Goal: Task Accomplishment & Management: Use online tool/utility

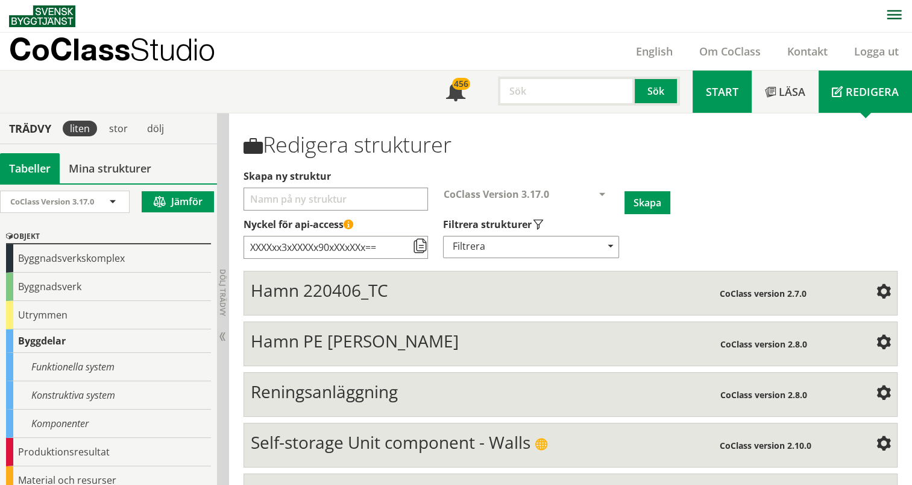
click at [725, 95] on span "Start" at bounding box center [722, 91] width 33 height 14
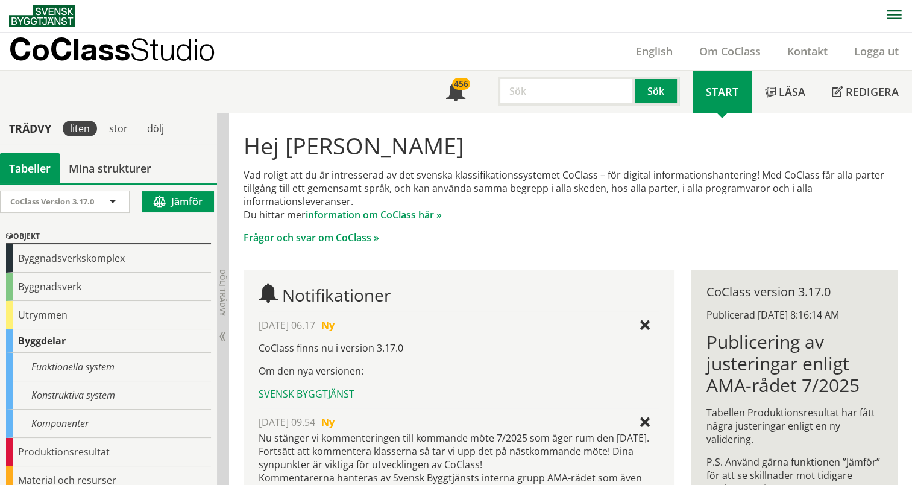
click at [541, 98] on input "text" at bounding box center [566, 91] width 137 height 29
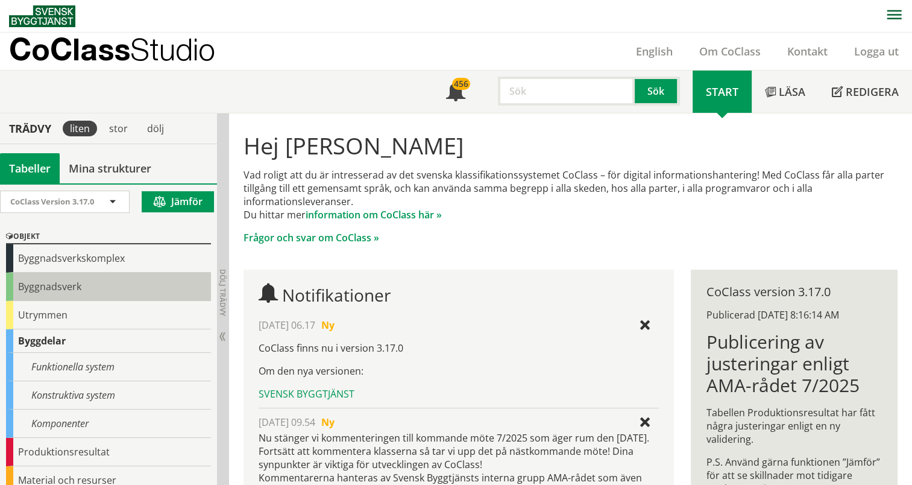
click at [73, 294] on div "Byggnadsverk" at bounding box center [108, 286] width 205 height 28
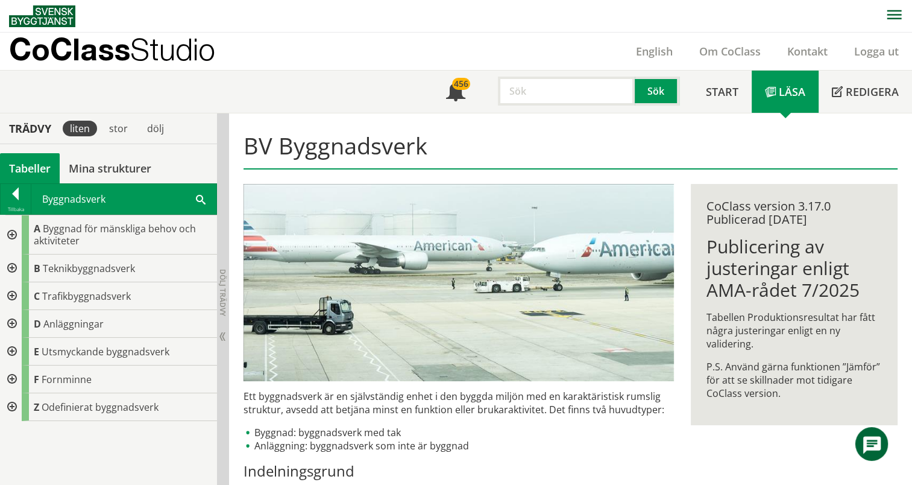
click at [11, 293] on div at bounding box center [11, 296] width 22 height 28
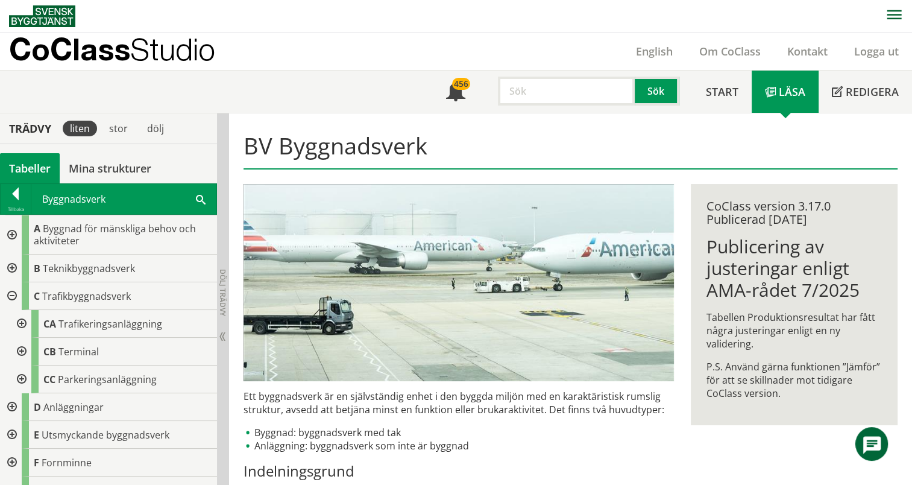
click at [19, 350] on div at bounding box center [21, 351] width 22 height 28
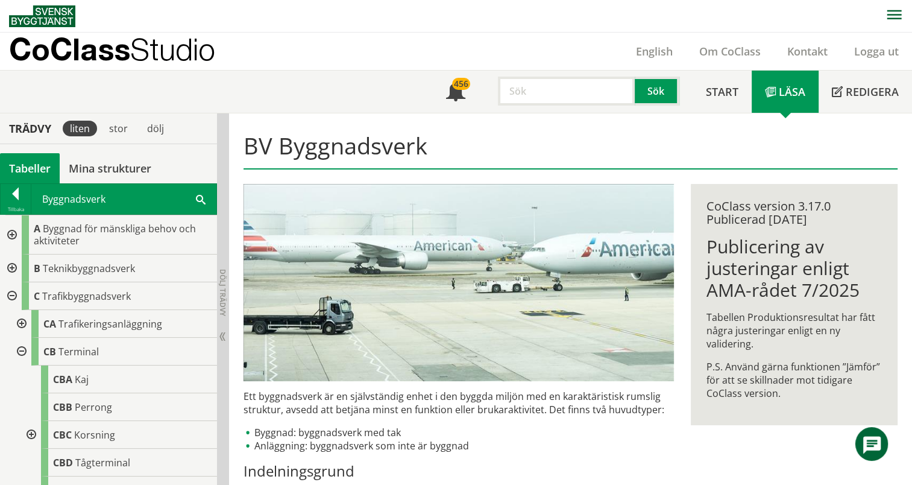
click at [19, 345] on div at bounding box center [21, 351] width 22 height 28
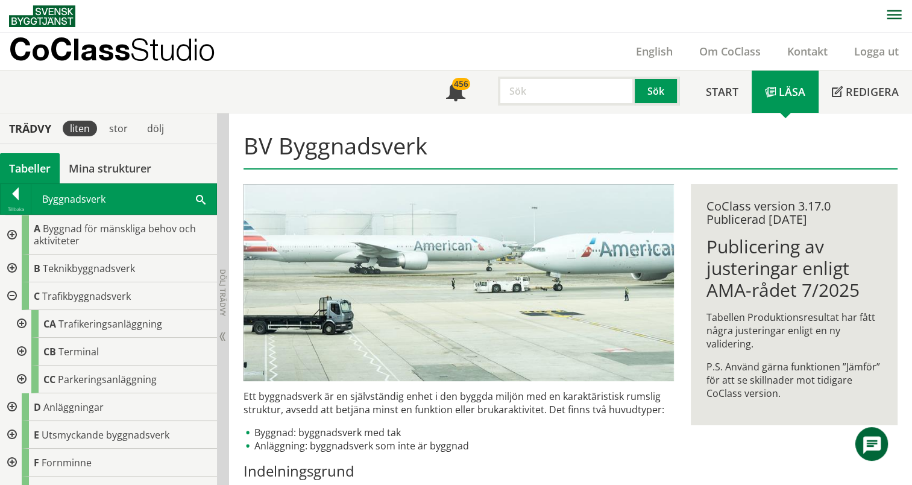
click at [20, 349] on div at bounding box center [21, 351] width 22 height 28
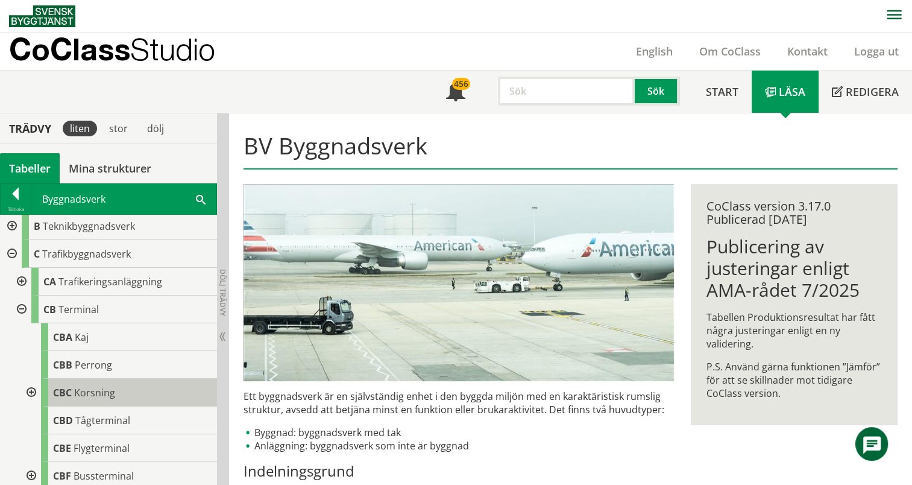
scroll to position [60, 0]
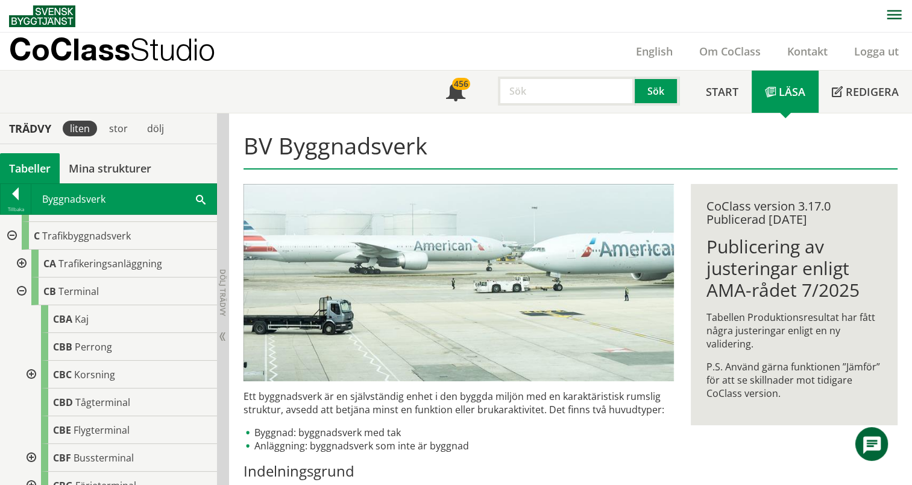
click at [29, 369] on div at bounding box center [30, 374] width 22 height 28
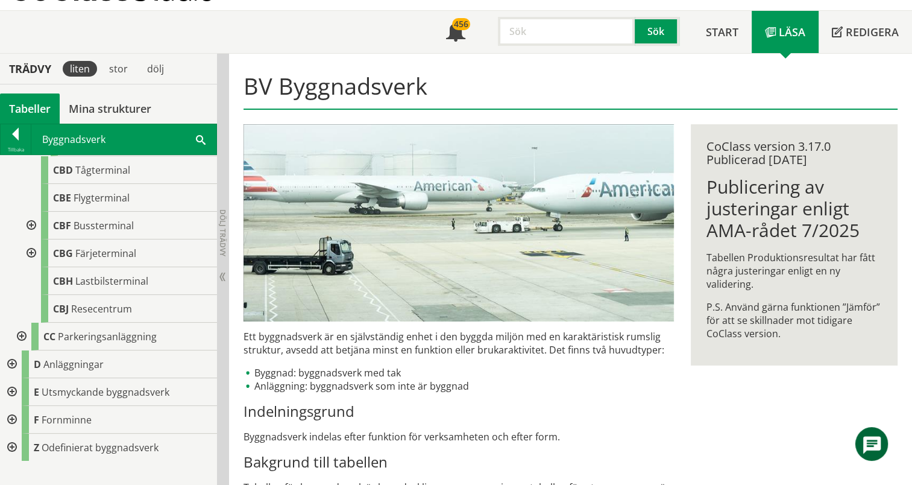
scroll to position [263, 0]
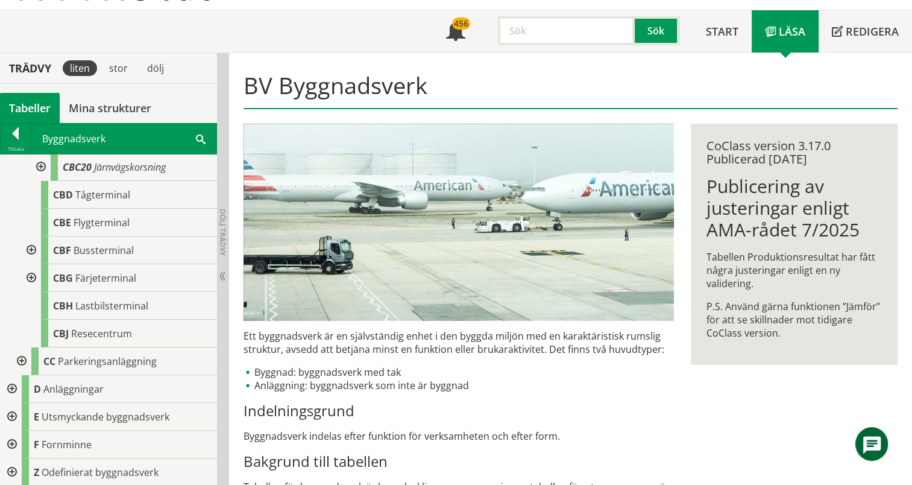
click at [10, 384] on div at bounding box center [11, 389] width 22 height 28
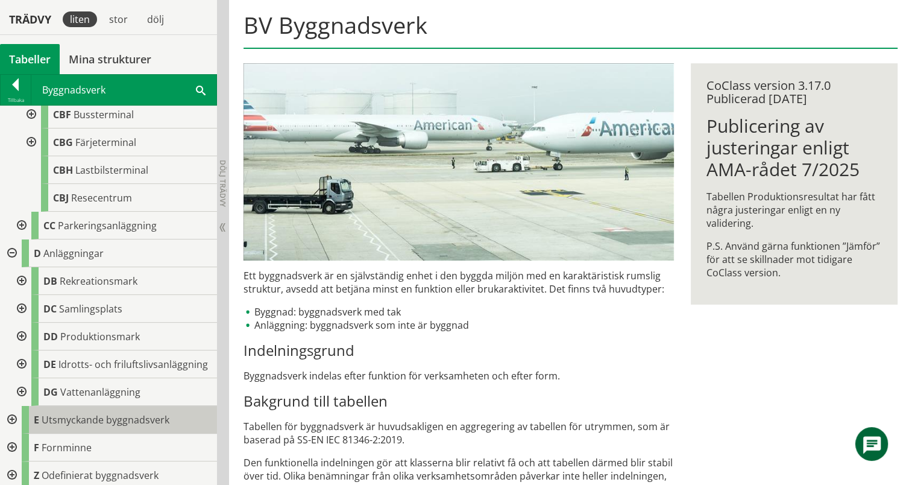
scroll to position [181, 0]
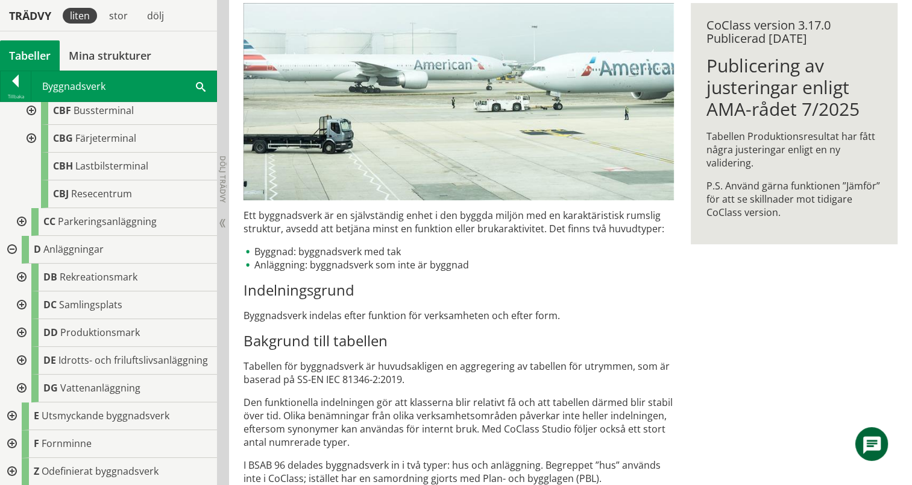
click at [14, 469] on div at bounding box center [11, 471] width 22 height 28
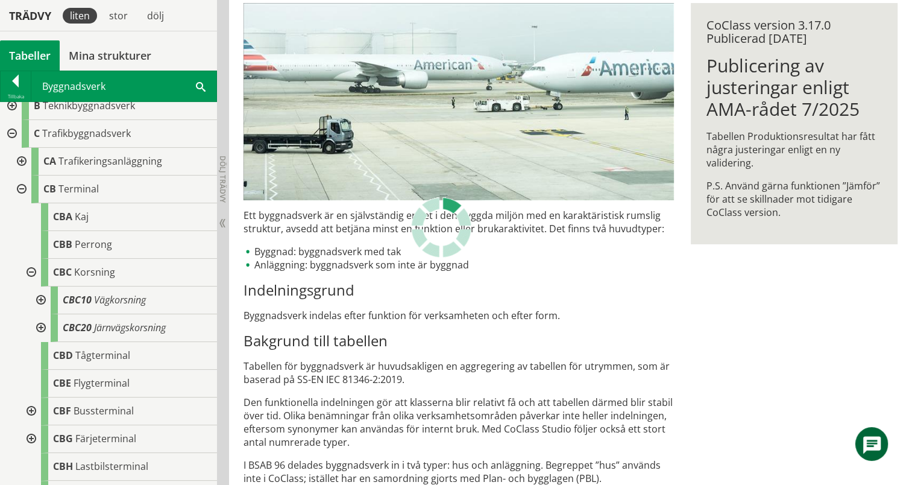
scroll to position [0, 0]
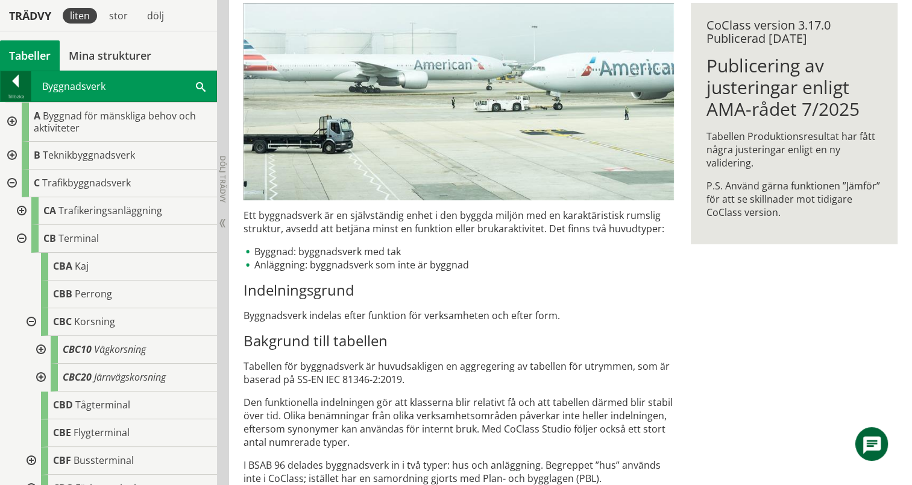
click at [12, 75] on div at bounding box center [16, 83] width 30 height 17
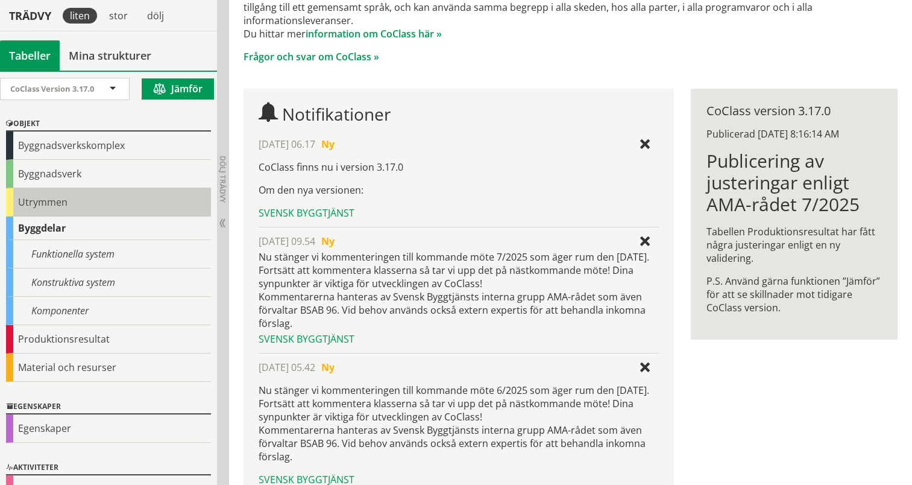
click at [67, 197] on div "Utrymmen" at bounding box center [108, 202] width 205 height 28
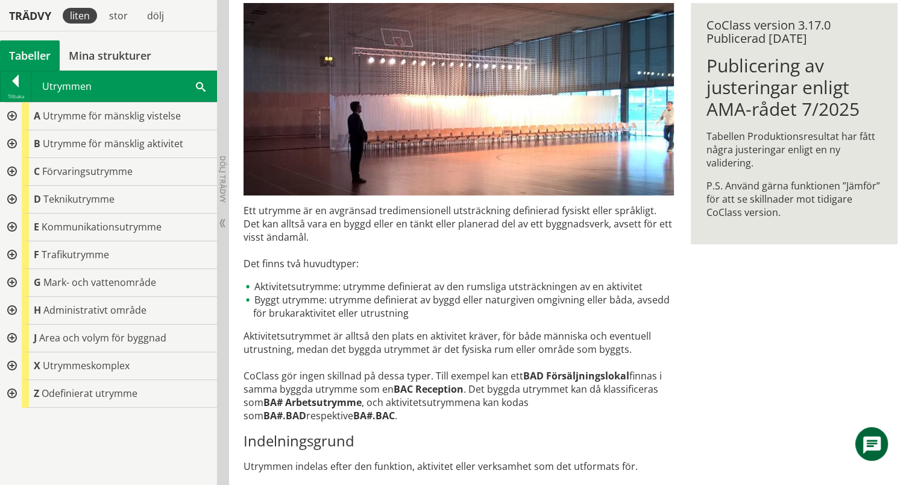
click at [11, 254] on div at bounding box center [11, 255] width 22 height 28
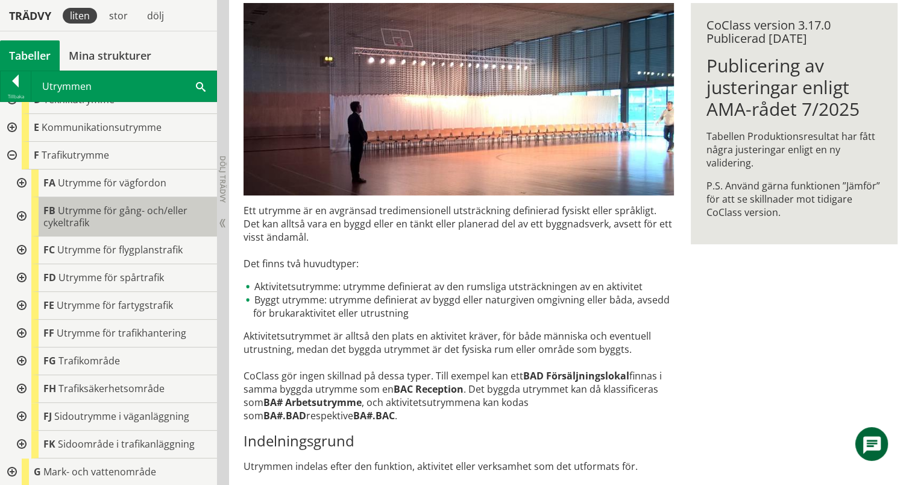
scroll to position [121, 0]
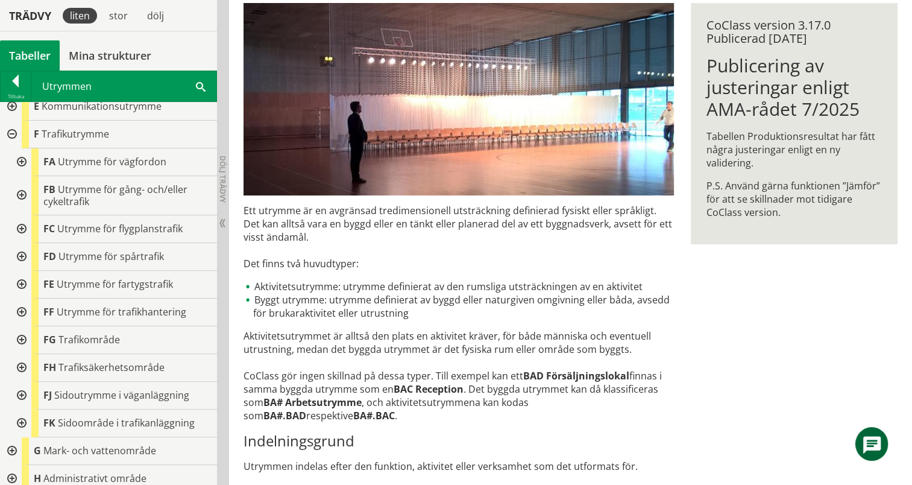
click at [20, 312] on div at bounding box center [21, 312] width 22 height 28
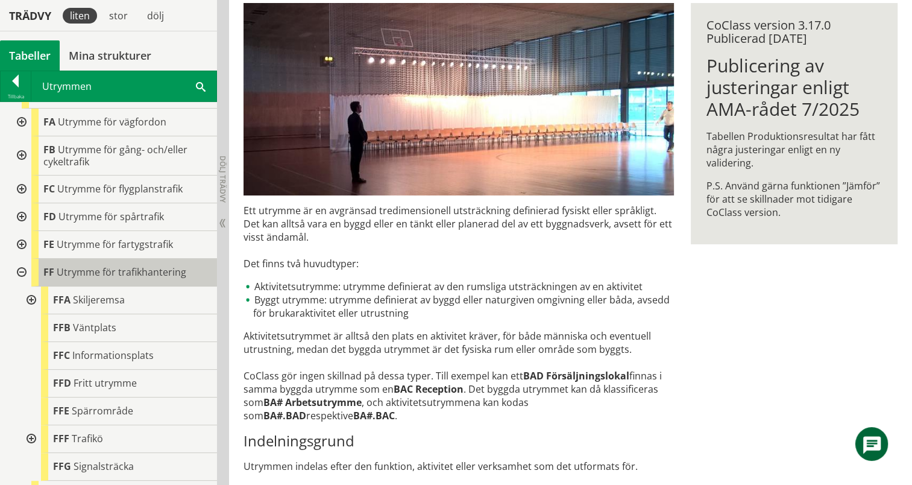
scroll to position [181, 0]
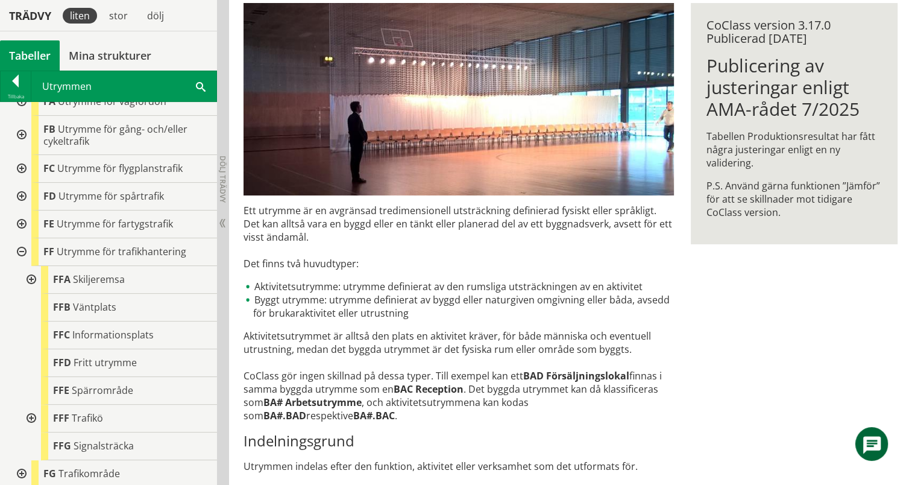
click at [19, 219] on div at bounding box center [21, 224] width 22 height 28
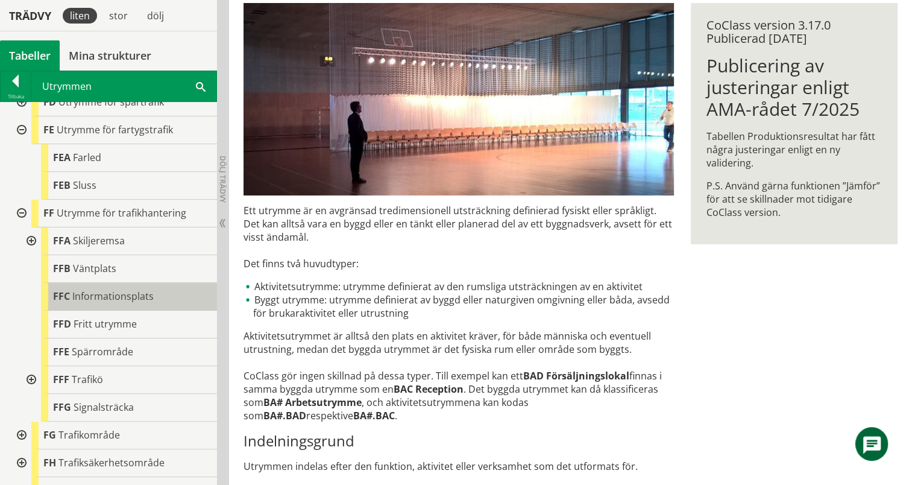
scroll to position [301, 0]
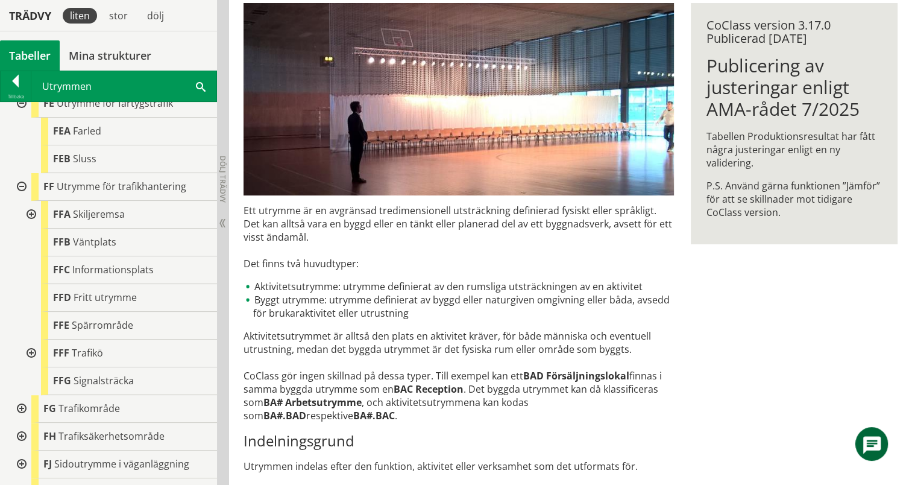
click at [31, 348] on div at bounding box center [30, 353] width 22 height 28
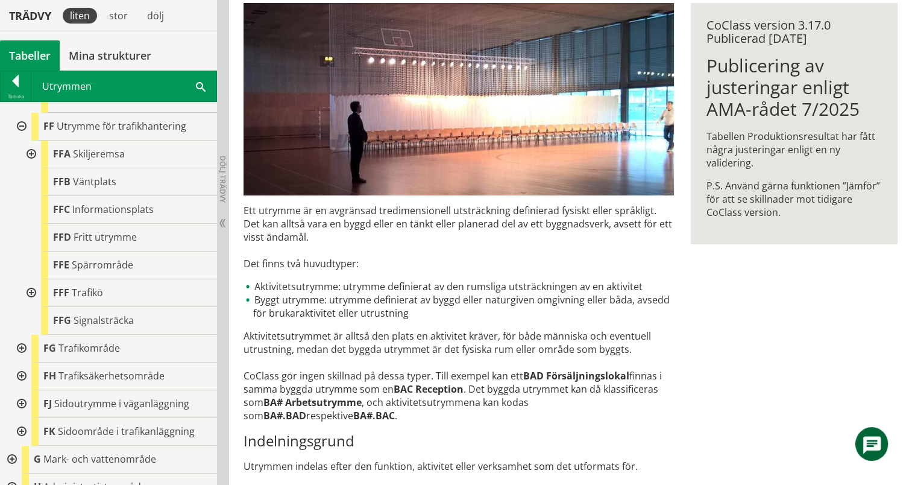
click at [19, 342] on div at bounding box center [21, 348] width 22 height 28
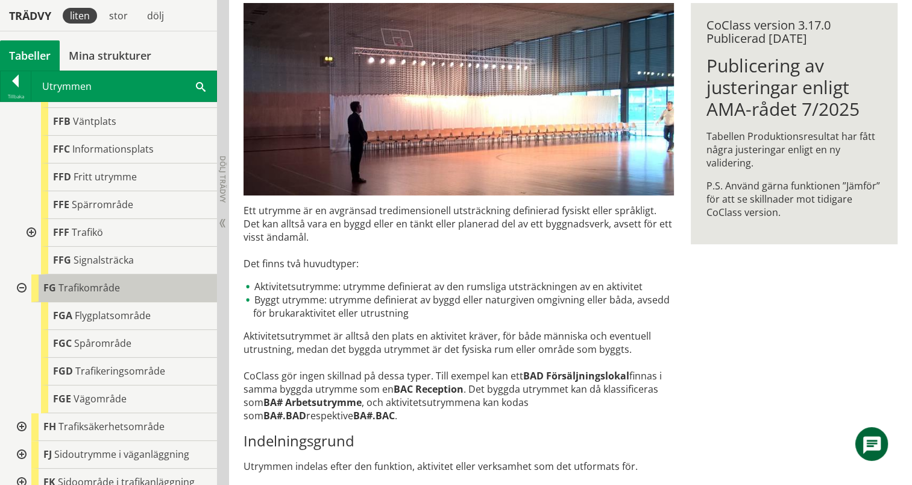
scroll to position [482, 0]
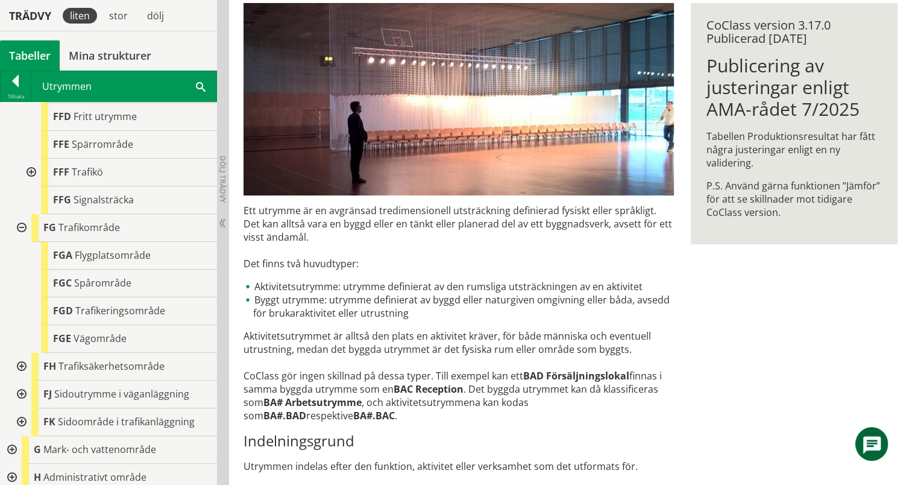
click at [17, 364] on div at bounding box center [21, 367] width 22 height 28
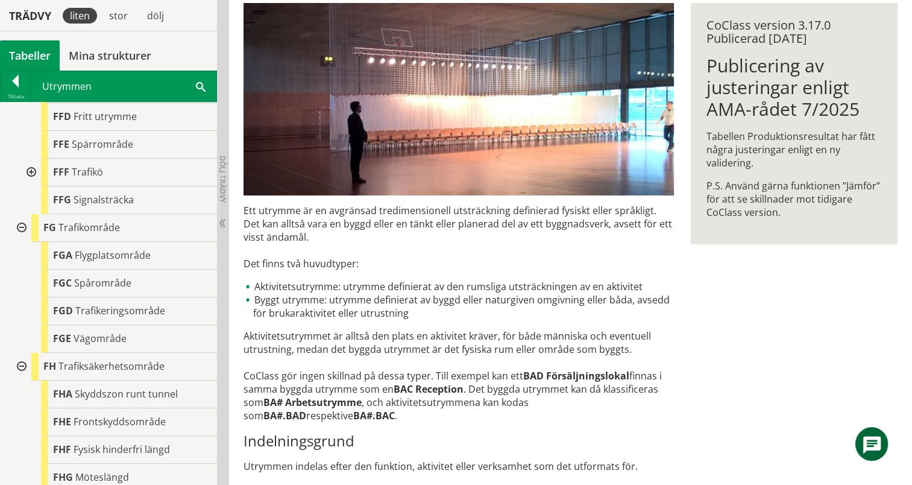
click at [20, 362] on div at bounding box center [21, 367] width 22 height 28
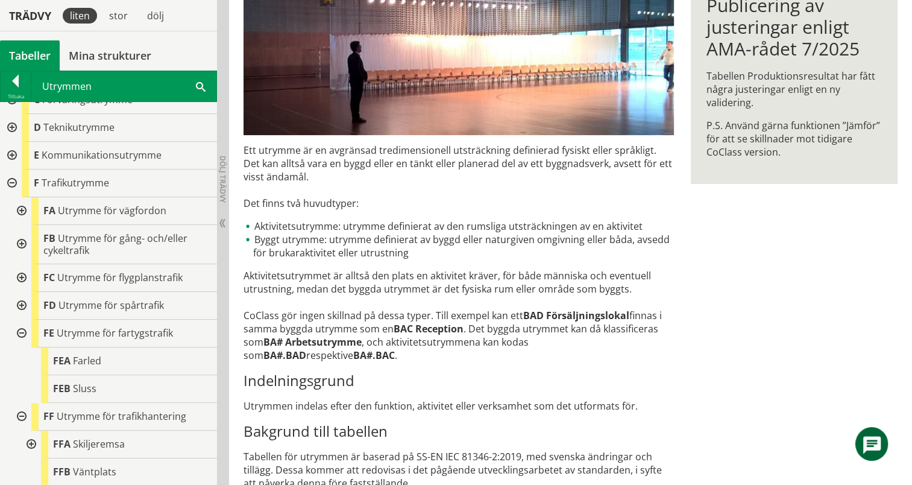
scroll to position [0, 0]
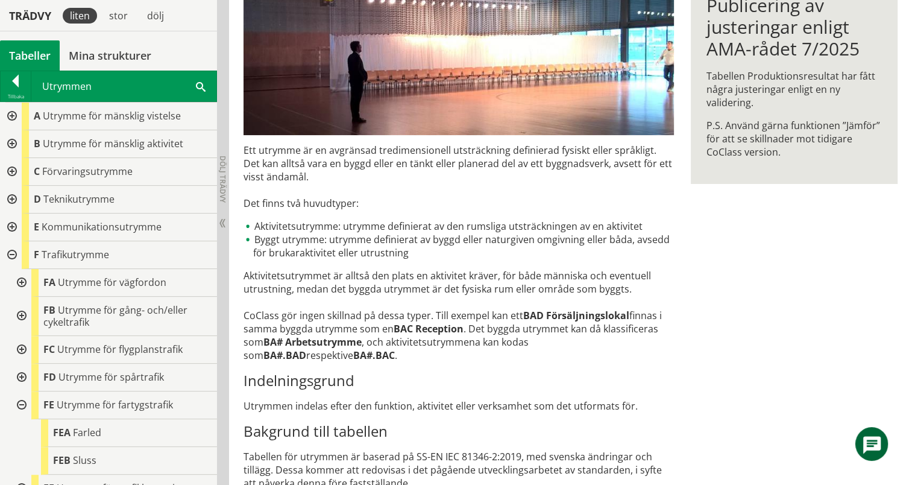
click at [13, 254] on div at bounding box center [11, 255] width 22 height 28
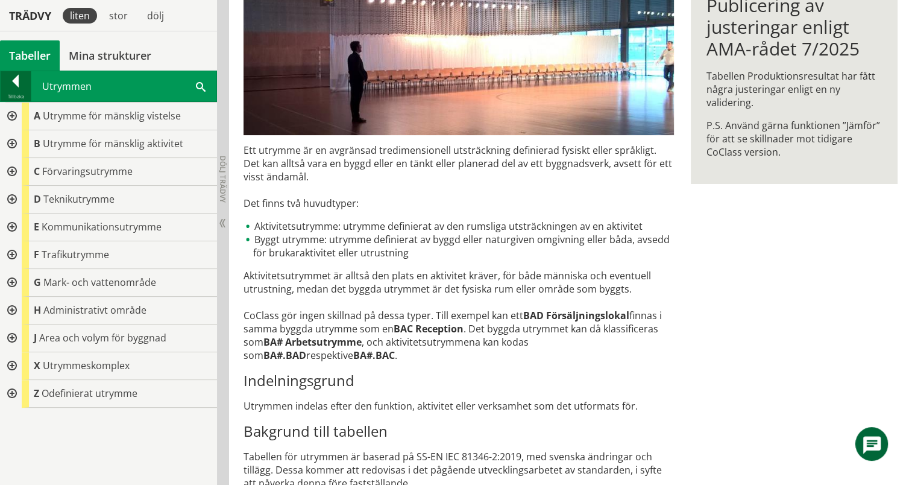
click at [20, 93] on div "Tillbaka" at bounding box center [16, 97] width 30 height 10
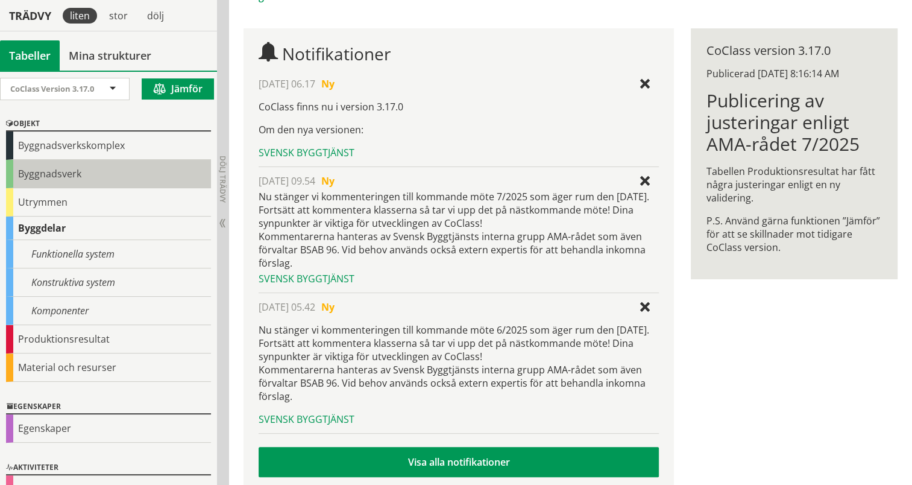
click at [67, 171] on div "Byggnadsverk" at bounding box center [108, 174] width 205 height 28
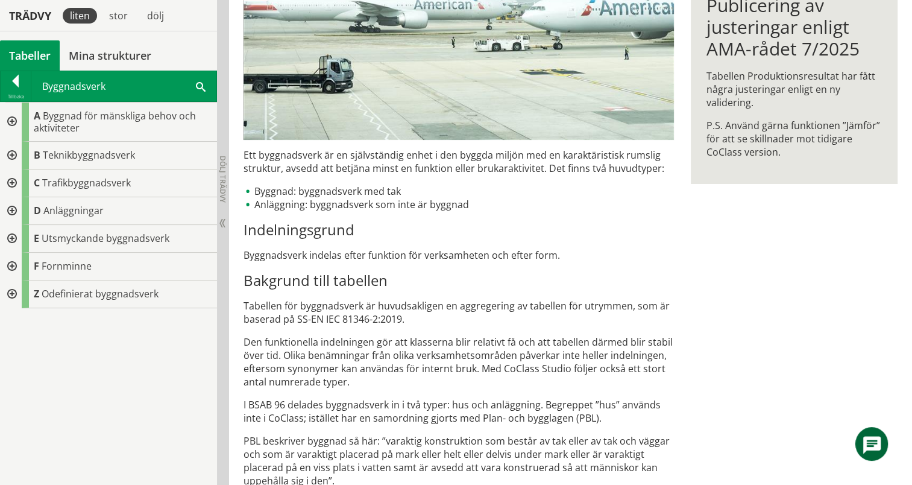
click at [13, 209] on div at bounding box center [11, 211] width 22 height 28
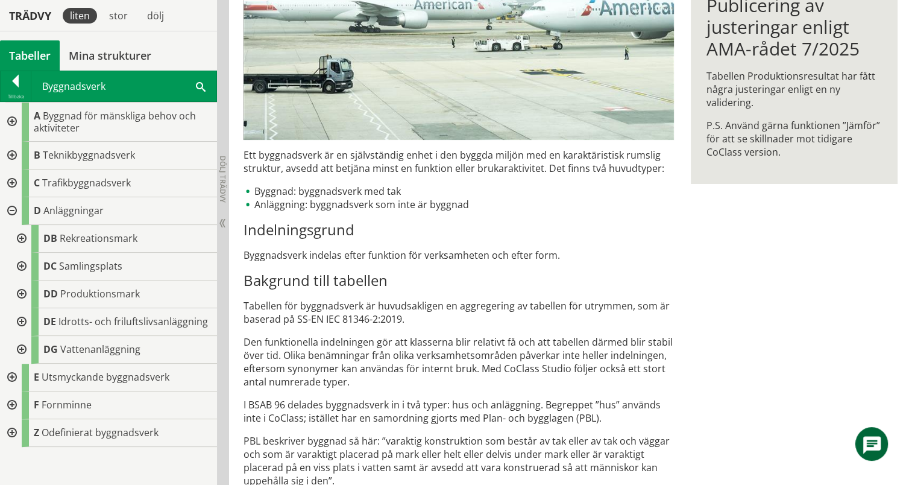
click at [22, 345] on div at bounding box center [21, 350] width 22 height 28
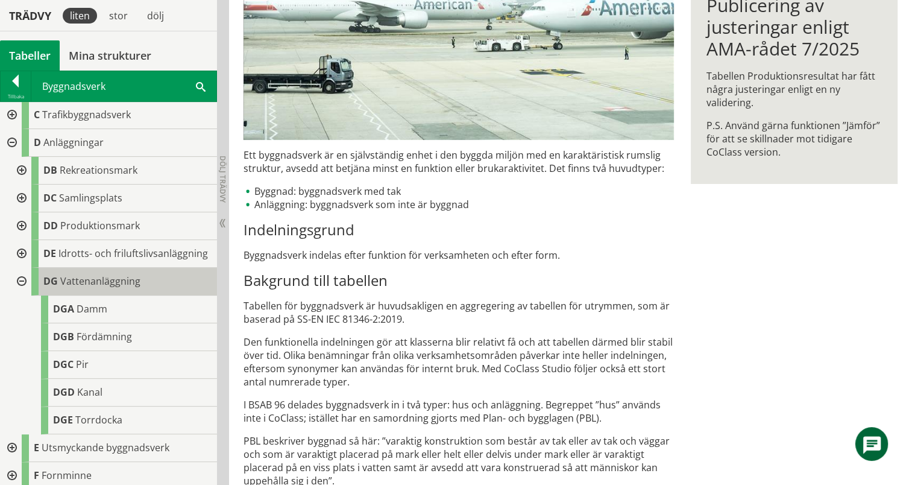
scroll to position [111, 0]
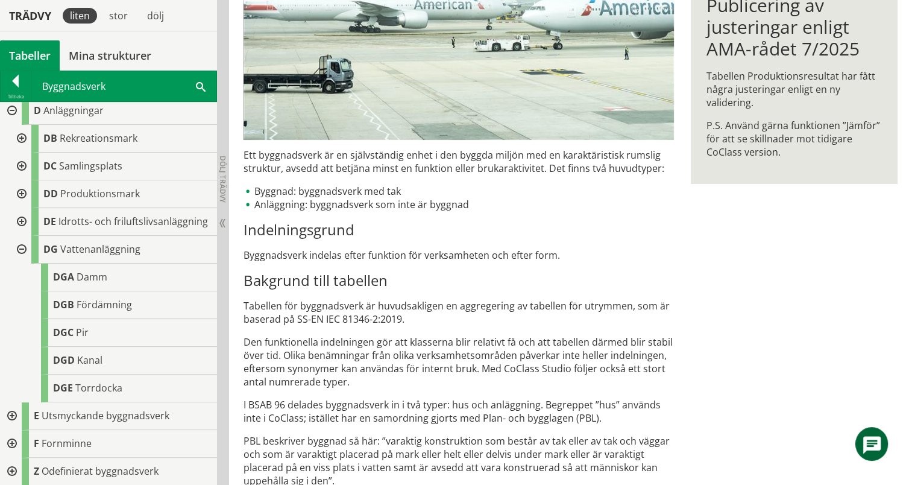
click at [19, 248] on div at bounding box center [21, 250] width 22 height 28
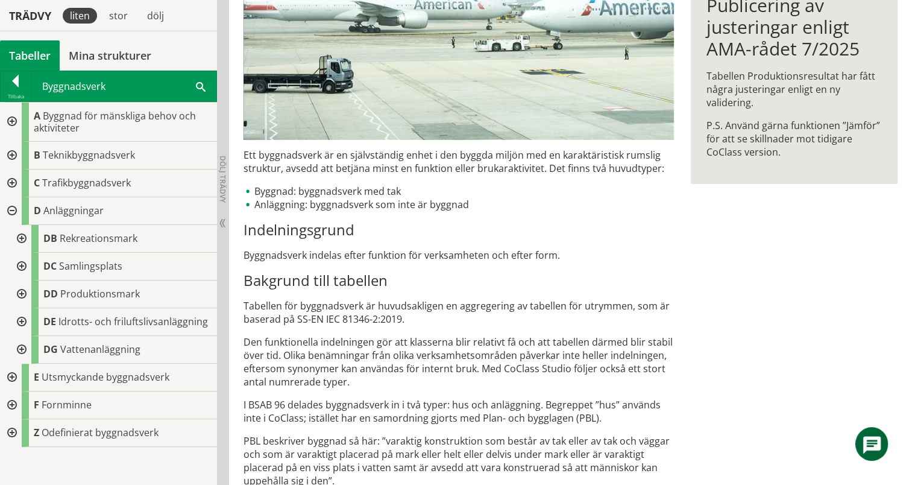
click at [11, 152] on div at bounding box center [11, 156] width 22 height 28
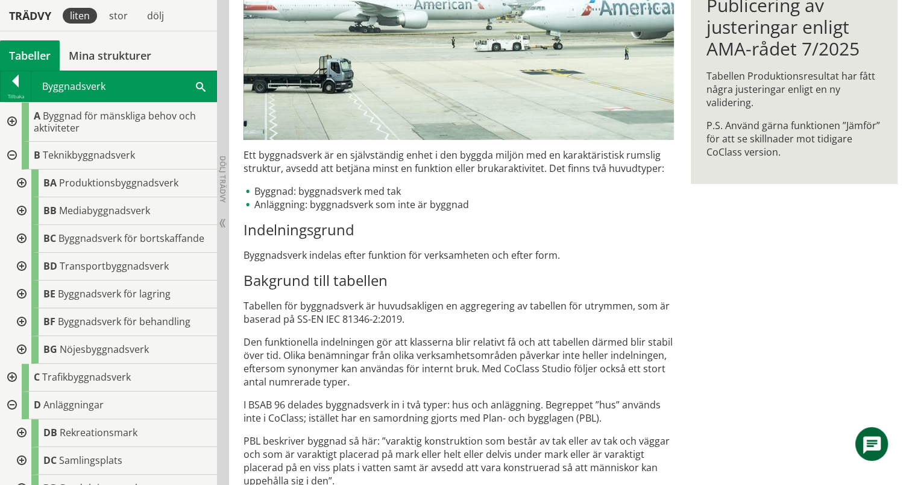
click at [11, 152] on div at bounding box center [11, 156] width 22 height 28
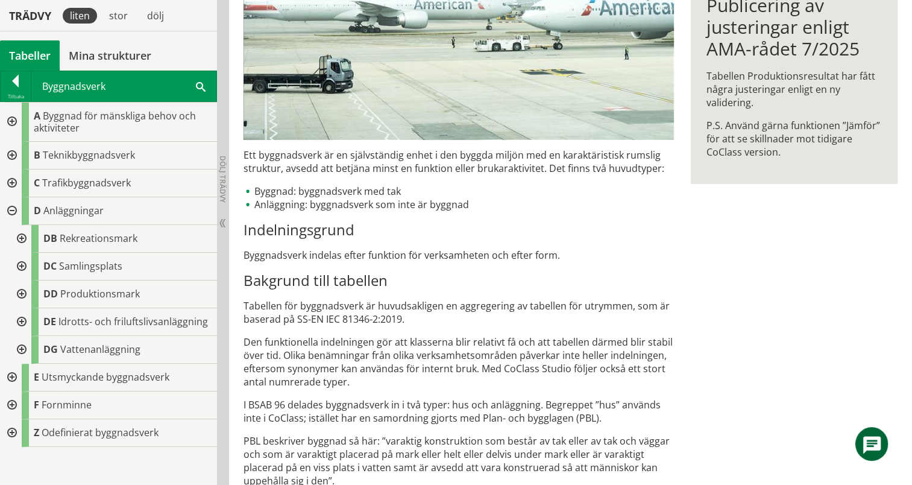
click at [10, 185] on div at bounding box center [11, 183] width 22 height 28
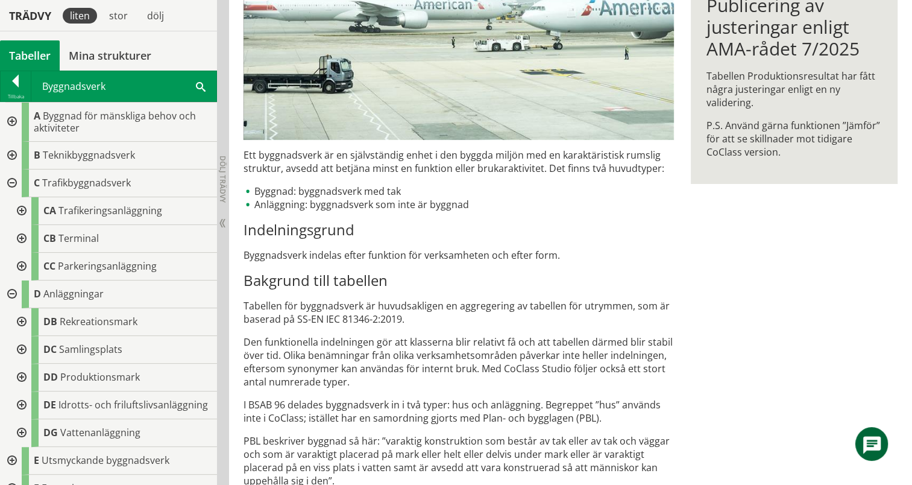
click at [21, 206] on div at bounding box center [21, 211] width 22 height 28
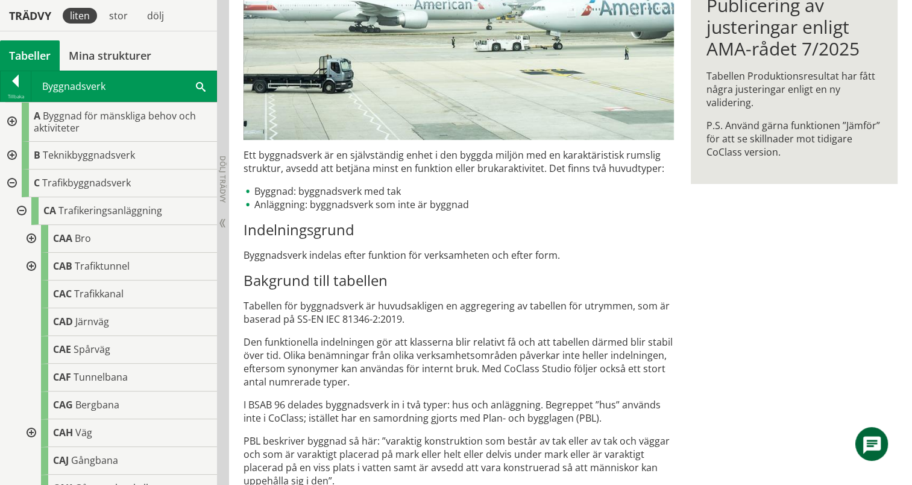
click at [28, 236] on div at bounding box center [30, 239] width 22 height 28
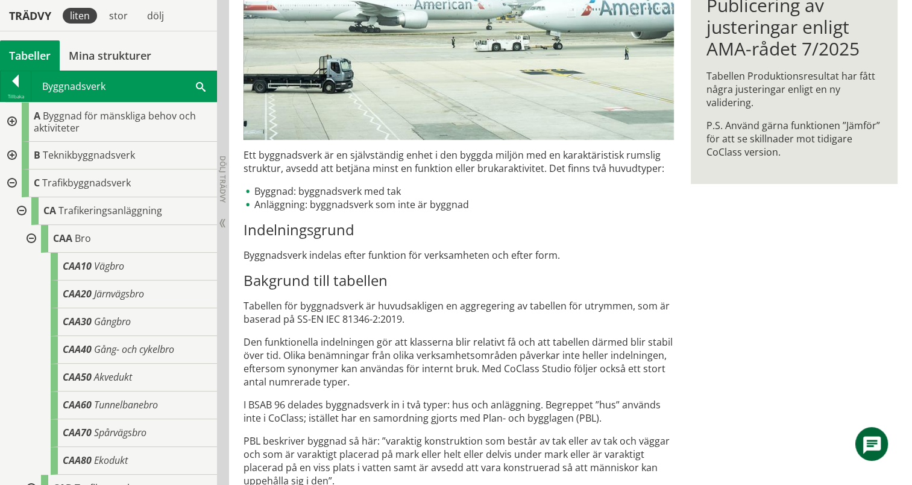
click at [28, 236] on div at bounding box center [30, 239] width 22 height 28
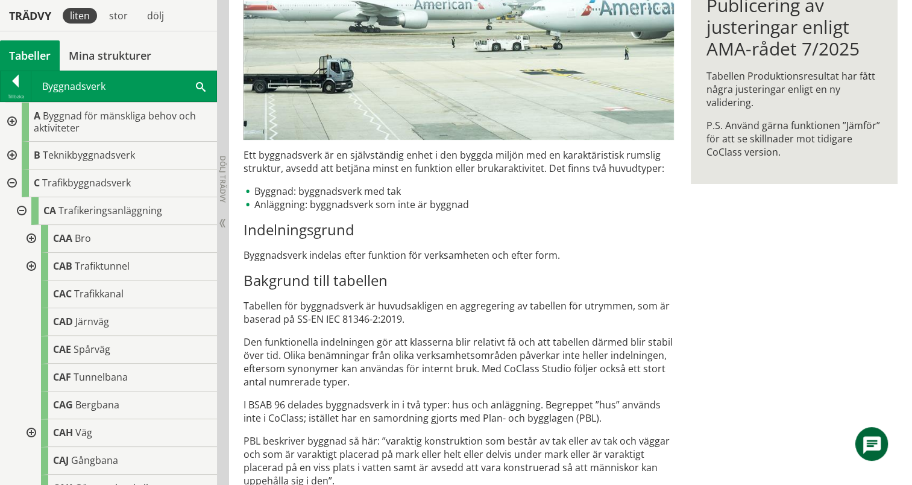
click at [20, 208] on div at bounding box center [21, 211] width 22 height 28
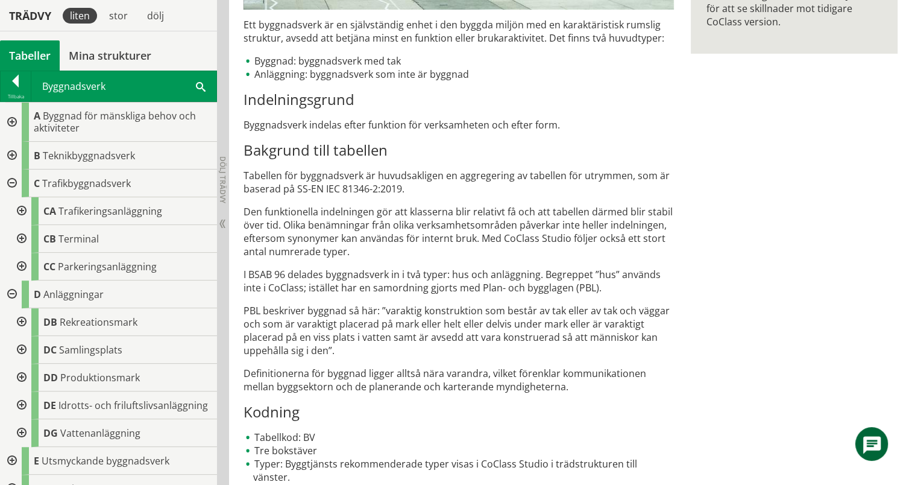
click at [10, 154] on div at bounding box center [11, 156] width 22 height 28
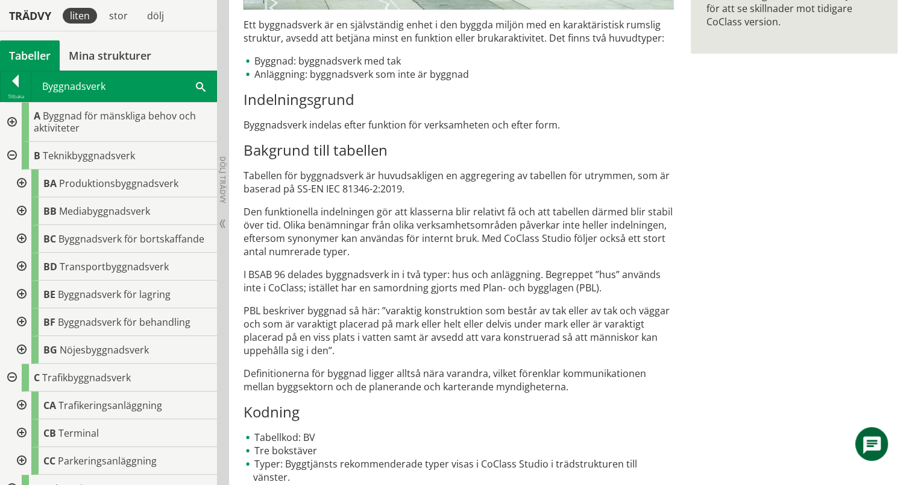
click at [9, 151] on div at bounding box center [11, 156] width 22 height 28
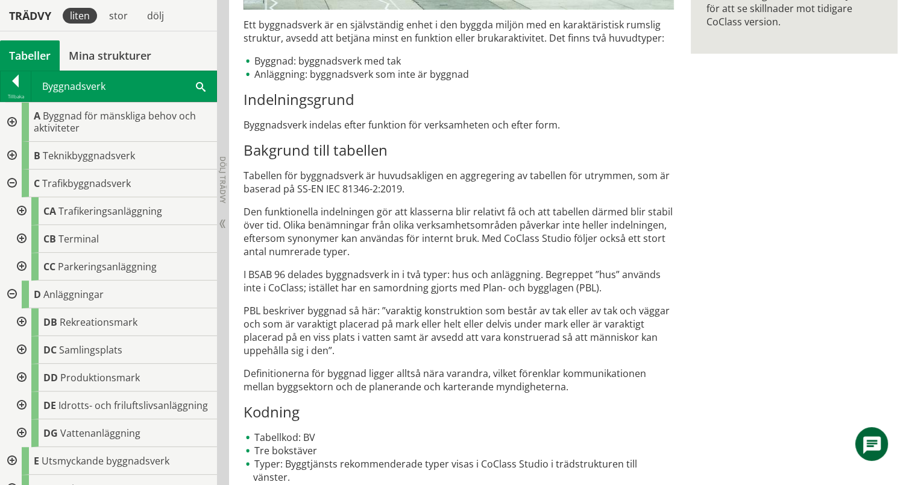
click at [11, 183] on div at bounding box center [11, 183] width 22 height 28
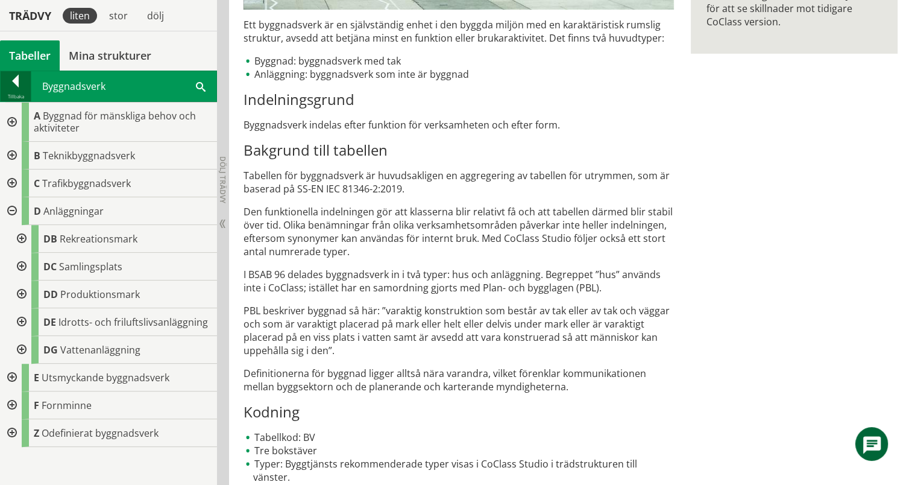
click at [16, 92] on div "Tillbaka" at bounding box center [16, 97] width 30 height 10
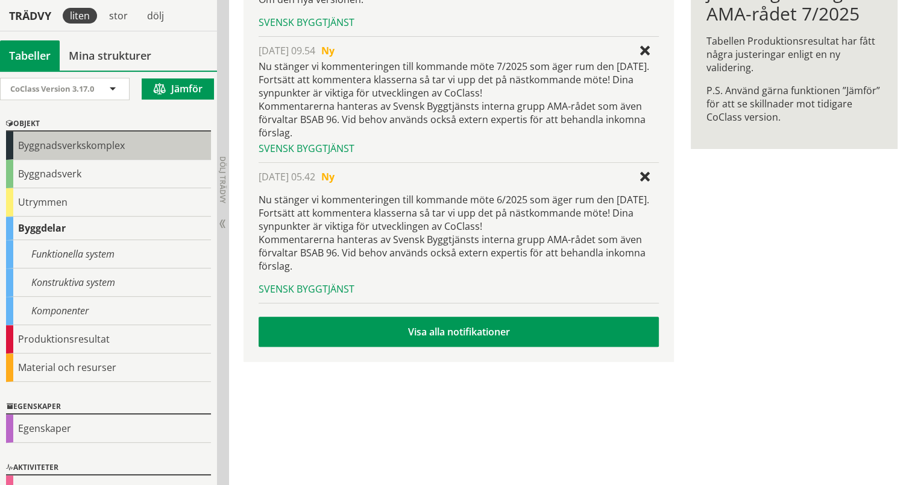
click at [79, 145] on div "Byggnadsverkskomplex" at bounding box center [108, 145] width 205 height 28
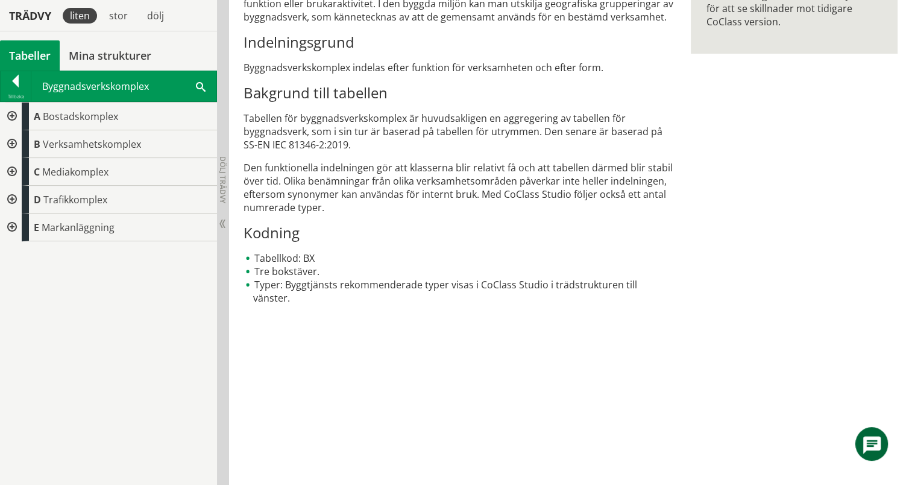
click at [7, 196] on div at bounding box center [11, 200] width 22 height 28
click at [20, 226] on div at bounding box center [21, 227] width 22 height 28
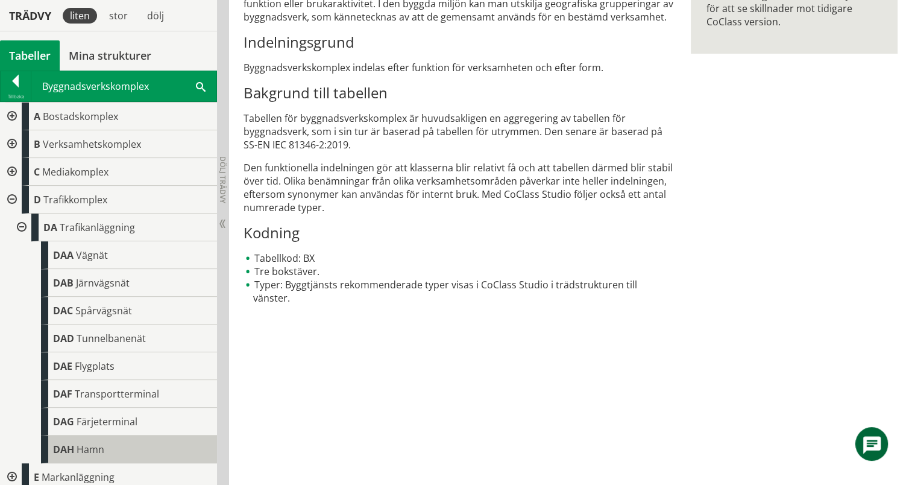
click at [133, 447] on div "DAH Hamn" at bounding box center [129, 449] width 176 height 28
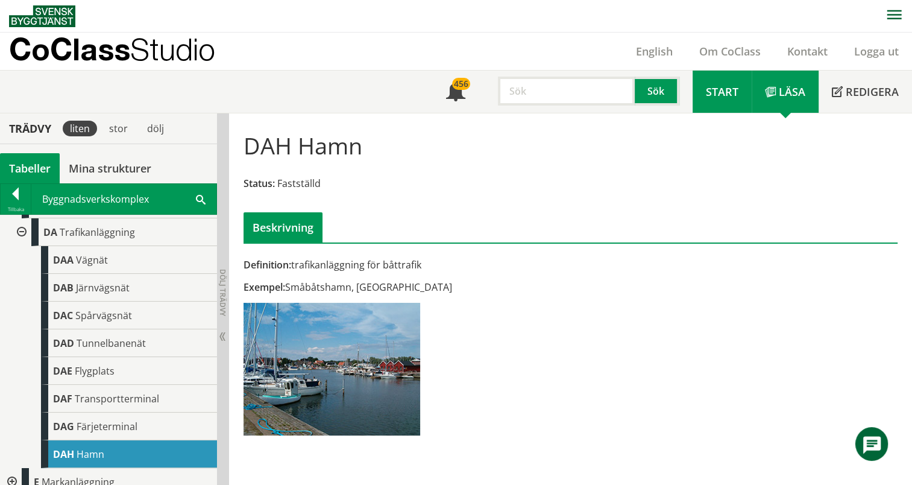
click at [721, 93] on span "Start" at bounding box center [722, 91] width 33 height 14
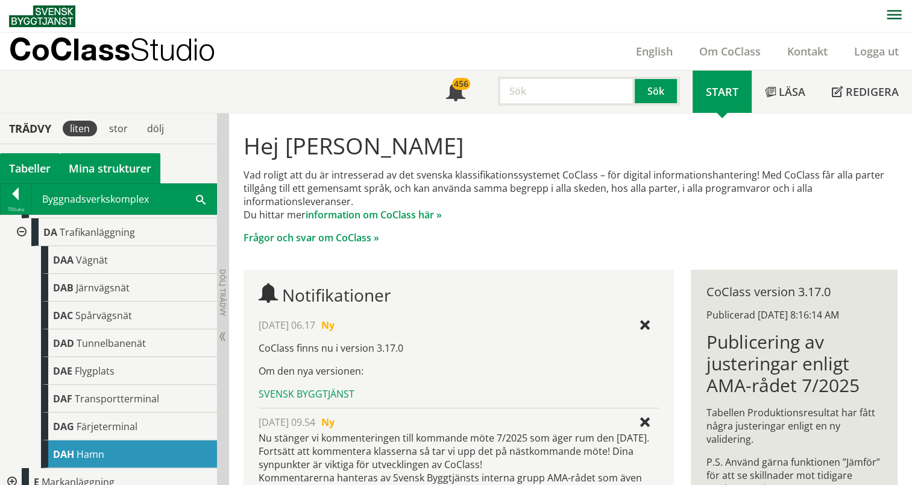
click at [118, 160] on link "Mina strukturer" at bounding box center [110, 168] width 101 height 30
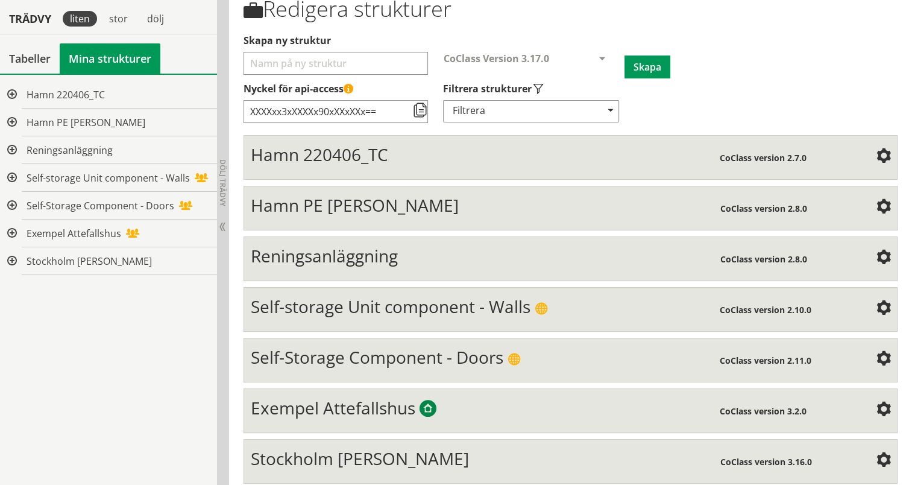
scroll to position [139, 0]
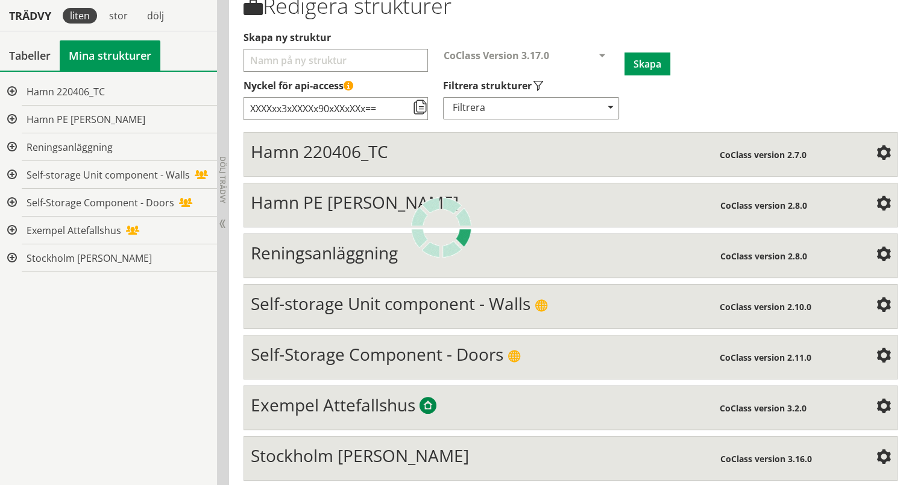
click at [504, 445] on div "Stockholm [PERSON_NAME]" at bounding box center [485, 457] width 469 height 24
click at [412, 453] on span "Stockholm [PERSON_NAME]" at bounding box center [360, 455] width 218 height 23
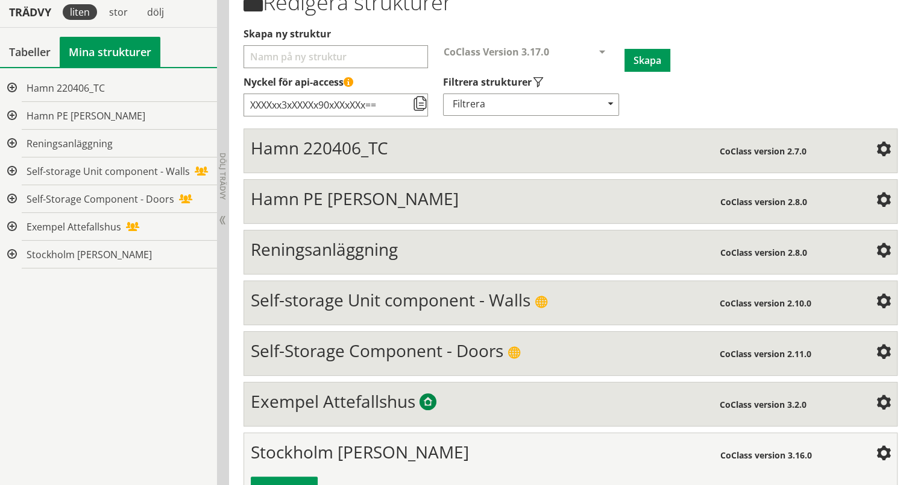
scroll to position [289, 0]
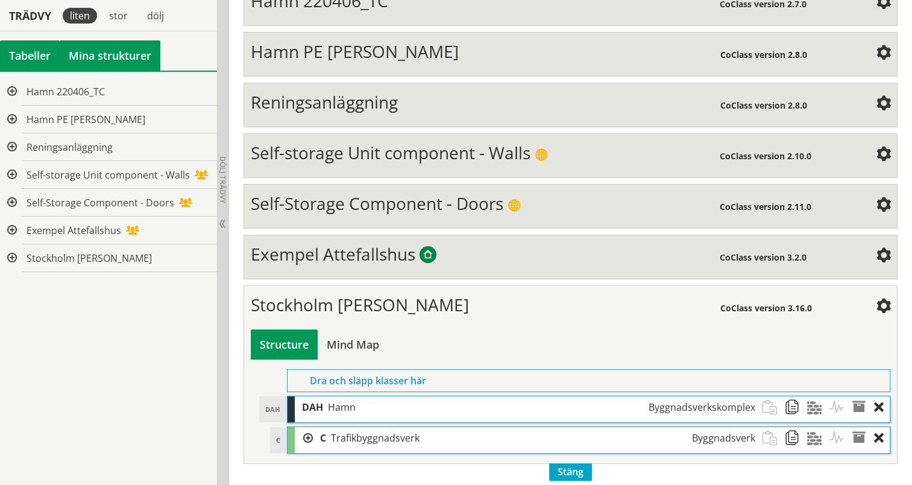
click at [46, 56] on div "Tabeller" at bounding box center [30, 55] width 60 height 30
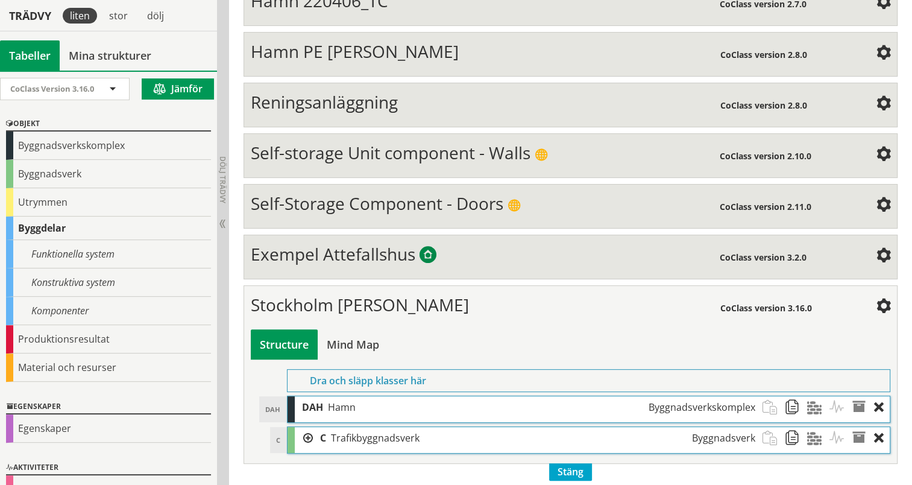
click at [309, 430] on div at bounding box center [304, 438] width 18 height 22
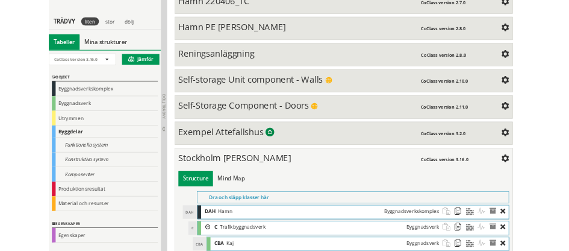
scroll to position [351, 0]
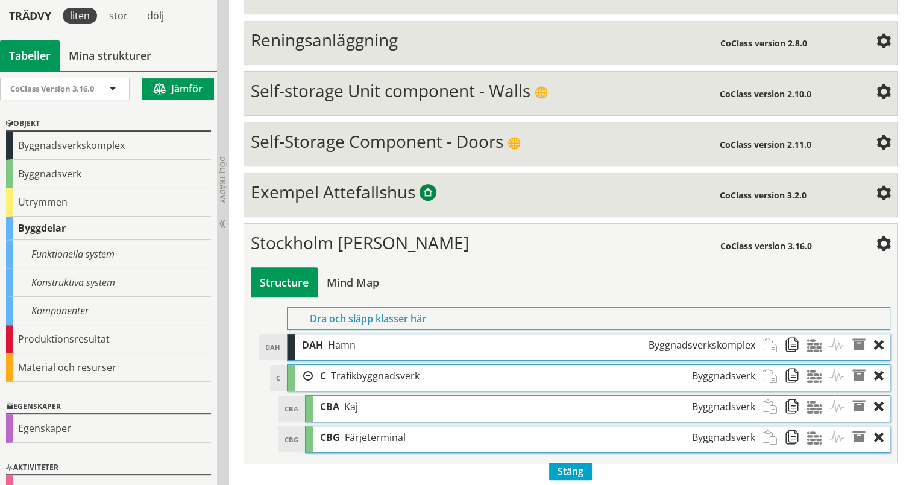
click at [306, 367] on div at bounding box center [304, 376] width 18 height 22
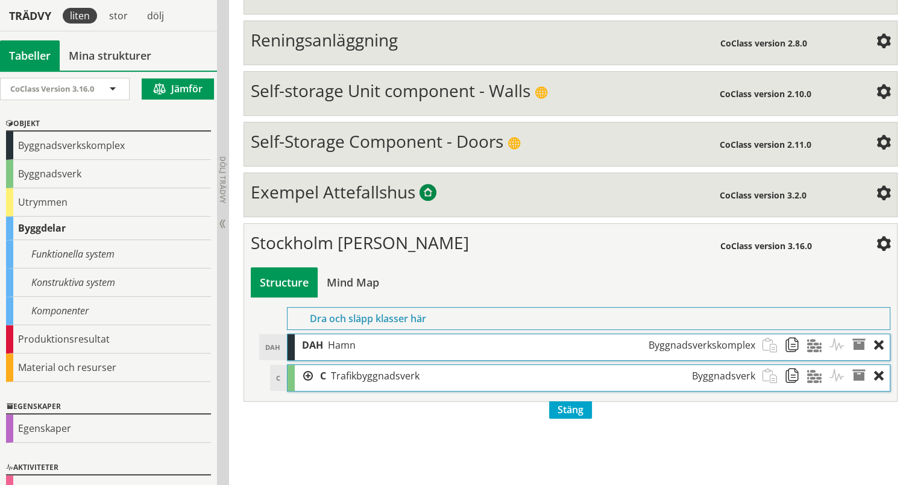
click at [313, 370] on div "C Trafikbyggnadsverk Byggnadsverk" at bounding box center [538, 376] width 450 height 22
click at [304, 368] on div at bounding box center [304, 376] width 18 height 22
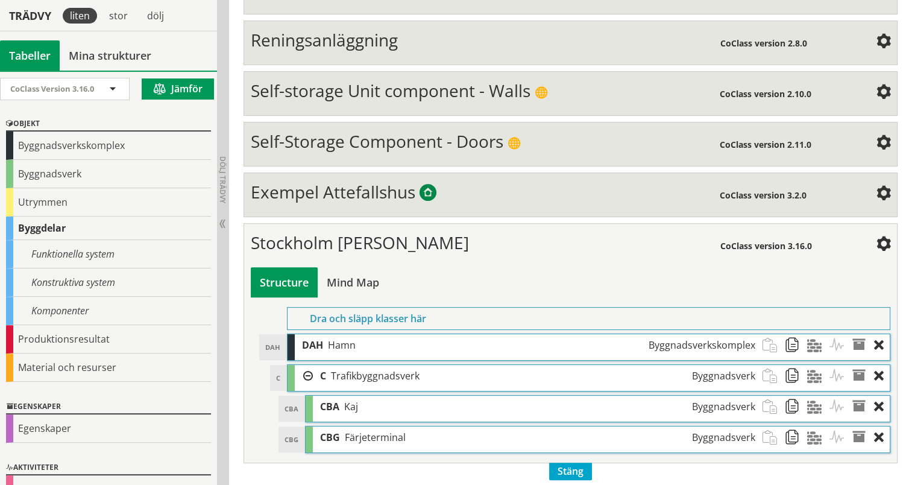
click at [306, 366] on div at bounding box center [304, 376] width 18 height 22
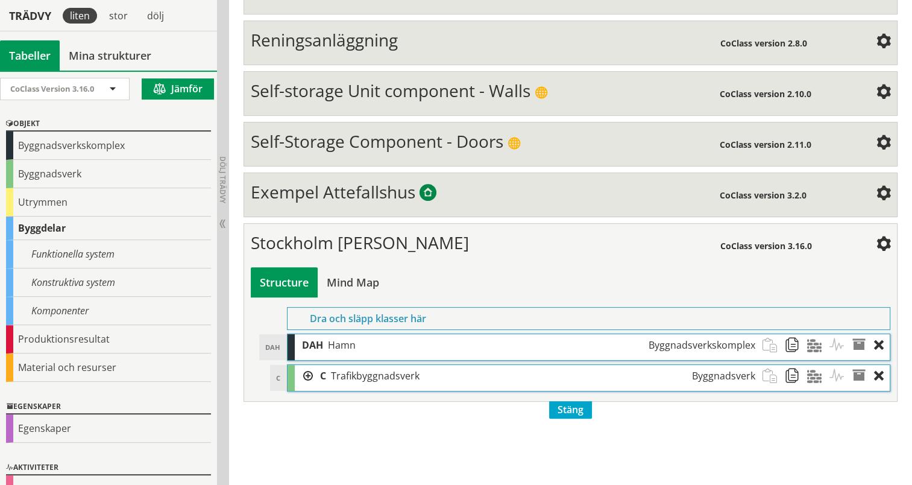
click at [306, 366] on div at bounding box center [304, 376] width 18 height 22
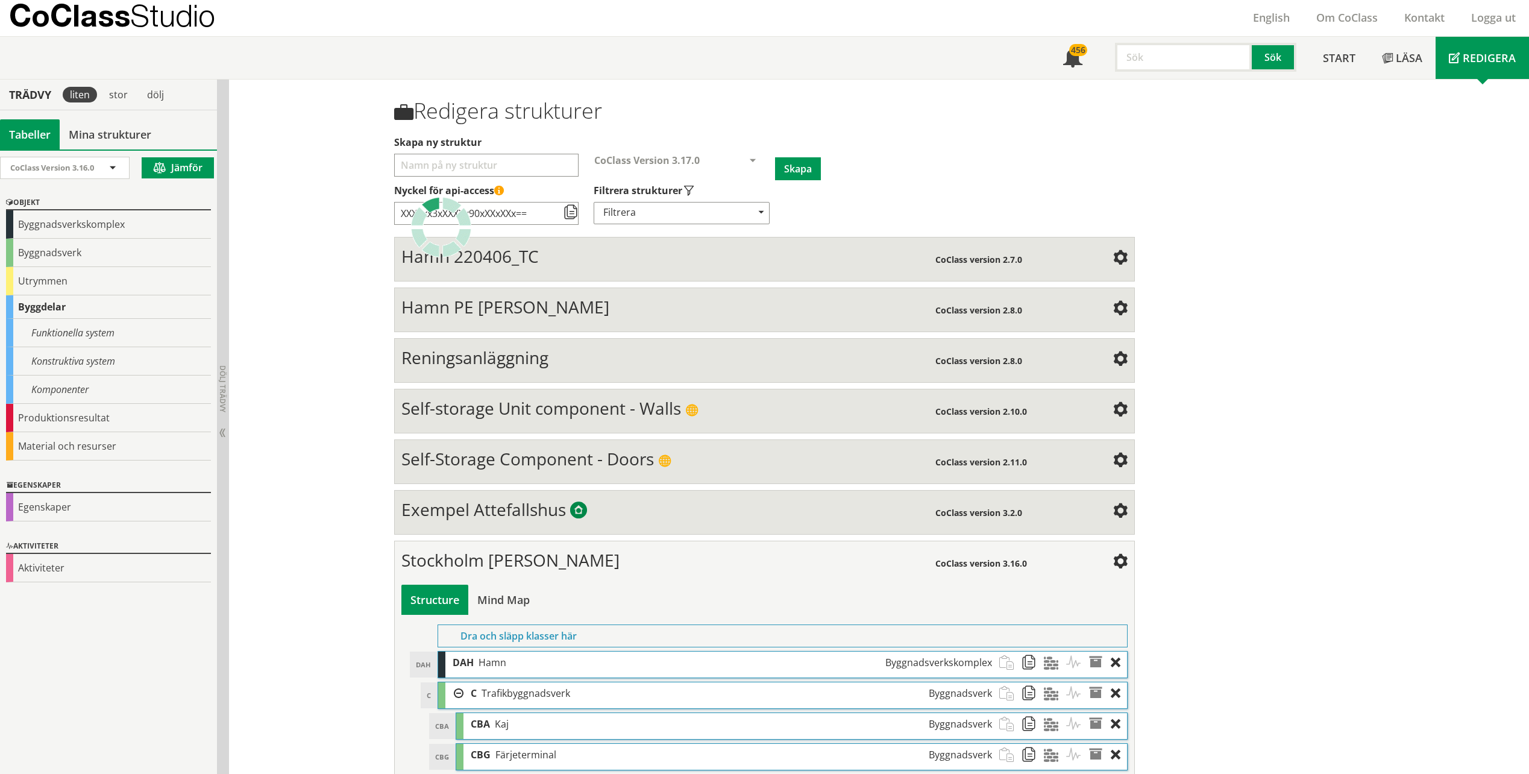
scroll to position [0, 0]
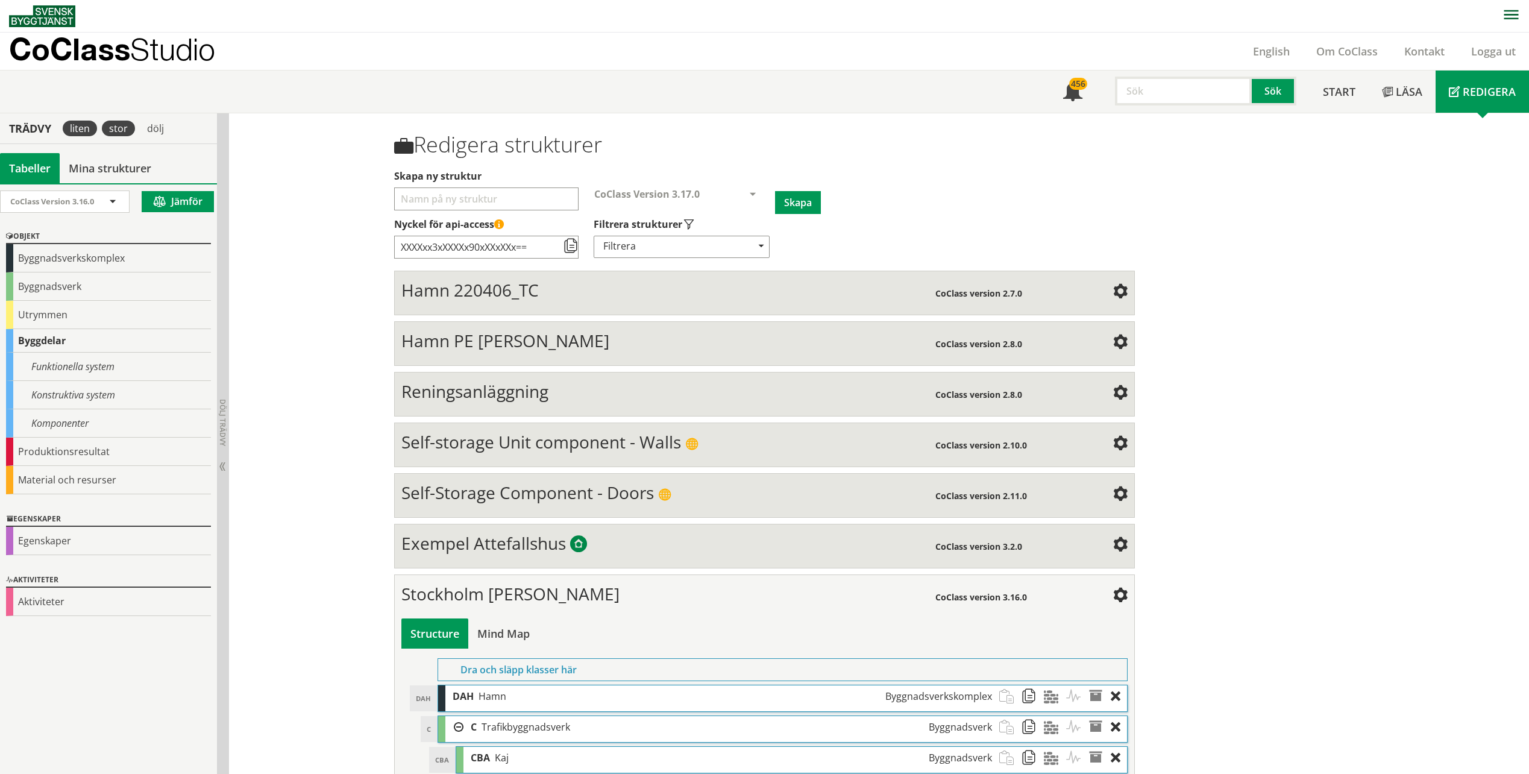
click at [106, 128] on div "stor" at bounding box center [118, 129] width 33 height 16
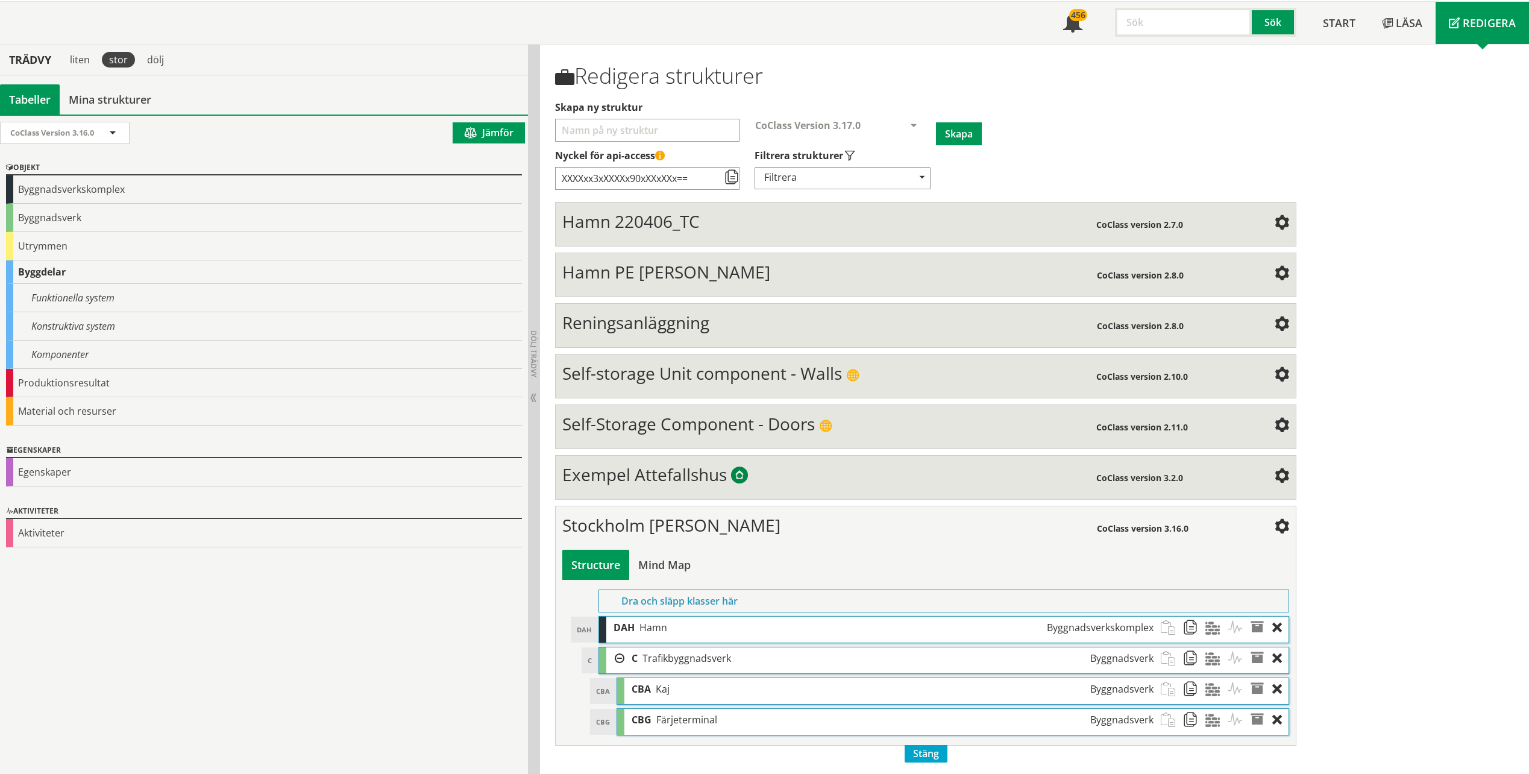
scroll to position [69, 0]
click at [677, 484] on div "Mind Map" at bounding box center [664, 564] width 71 height 30
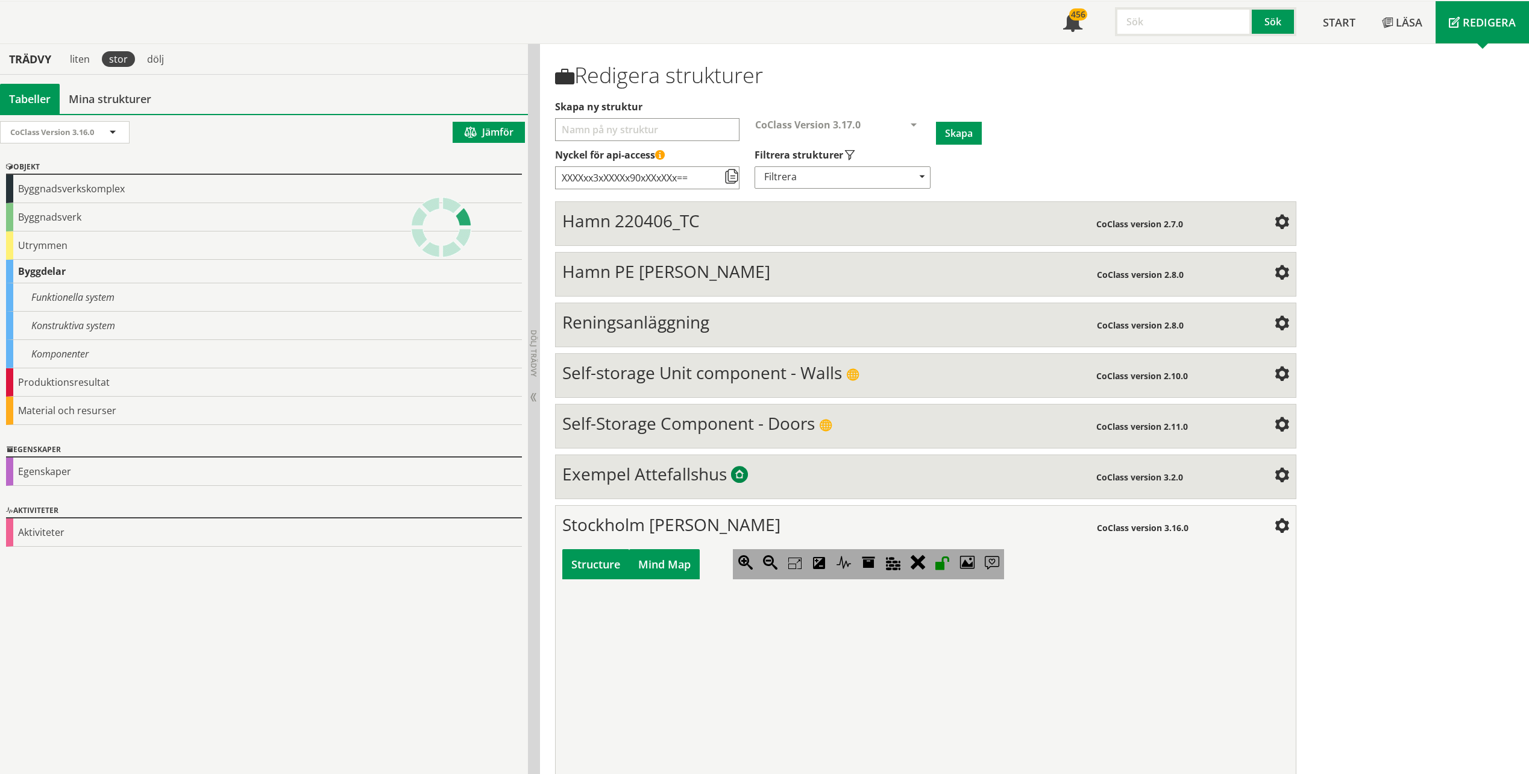
scroll to position [0, 0]
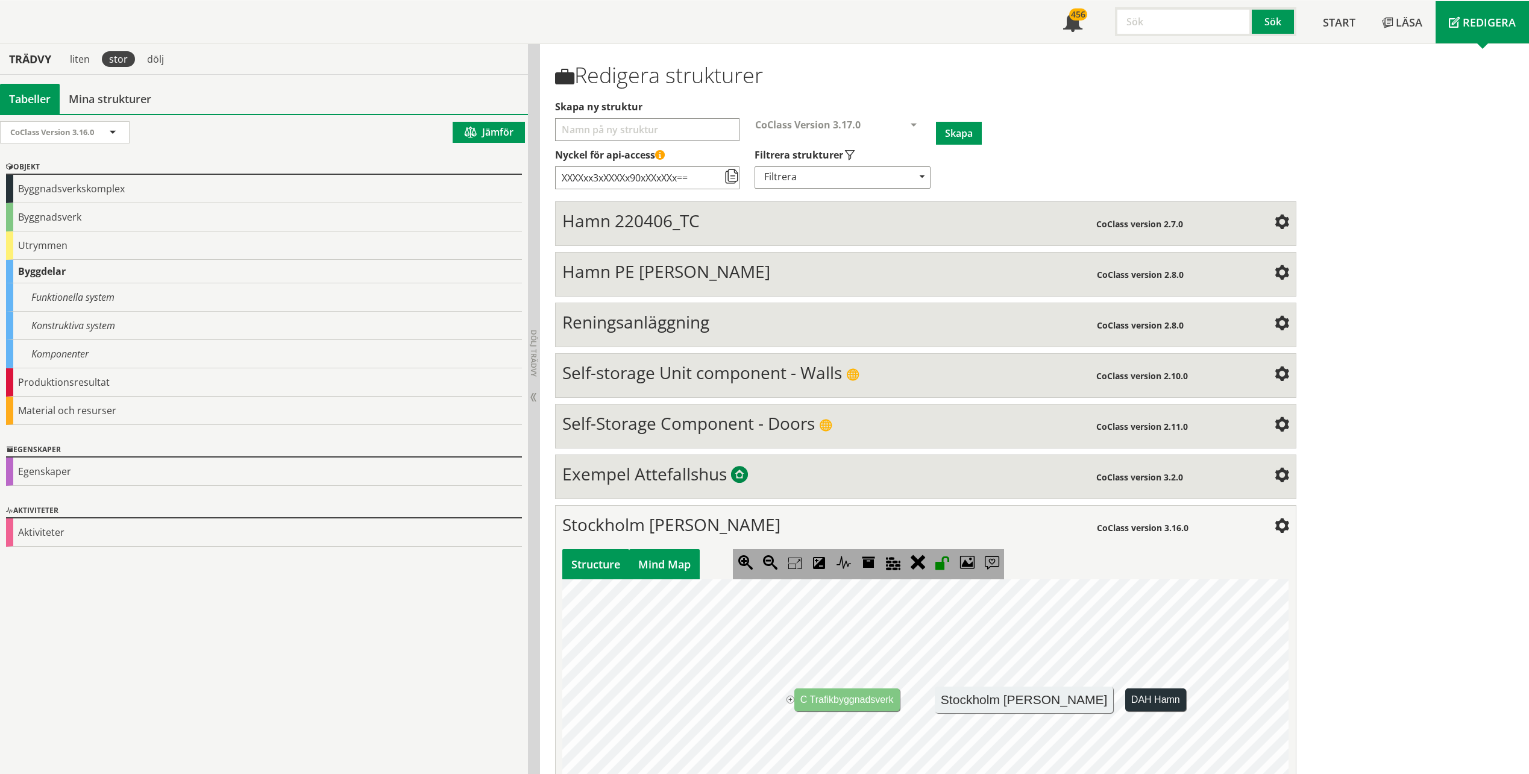
click at [591, 484] on div "Structure" at bounding box center [595, 564] width 67 height 30
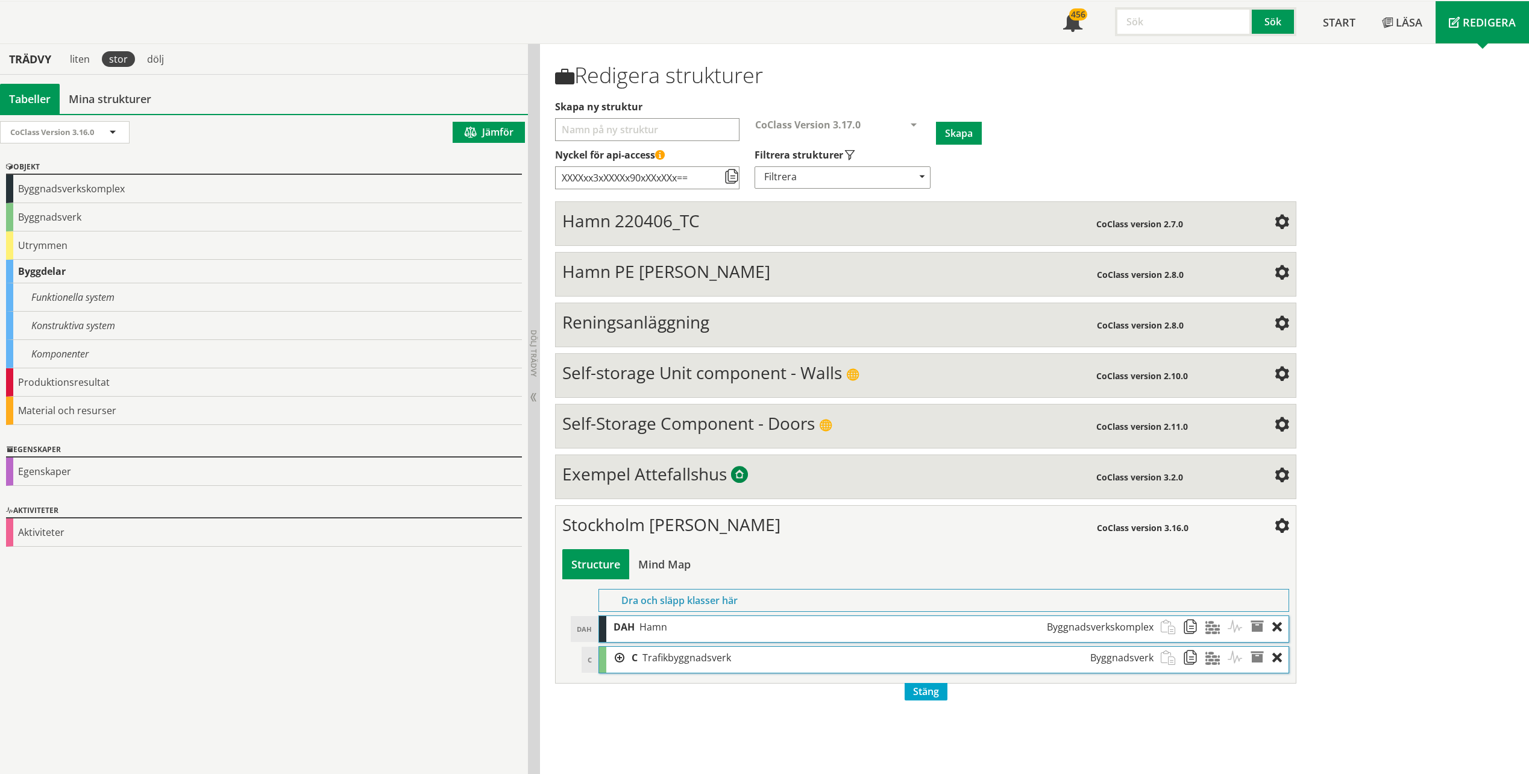
click at [617, 484] on div at bounding box center [615, 658] width 18 height 22
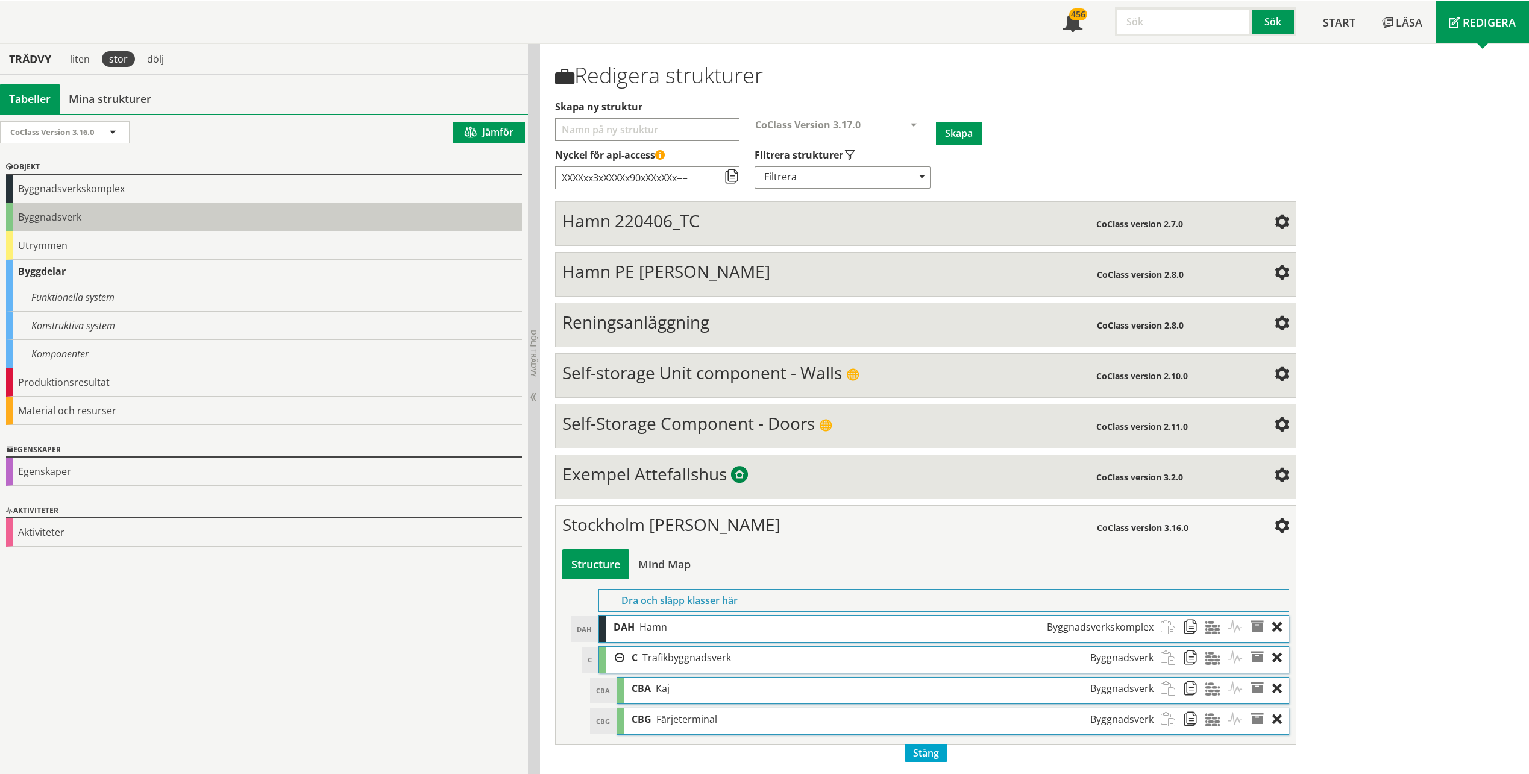
click at [67, 218] on div "Byggnadsverk" at bounding box center [264, 217] width 516 height 28
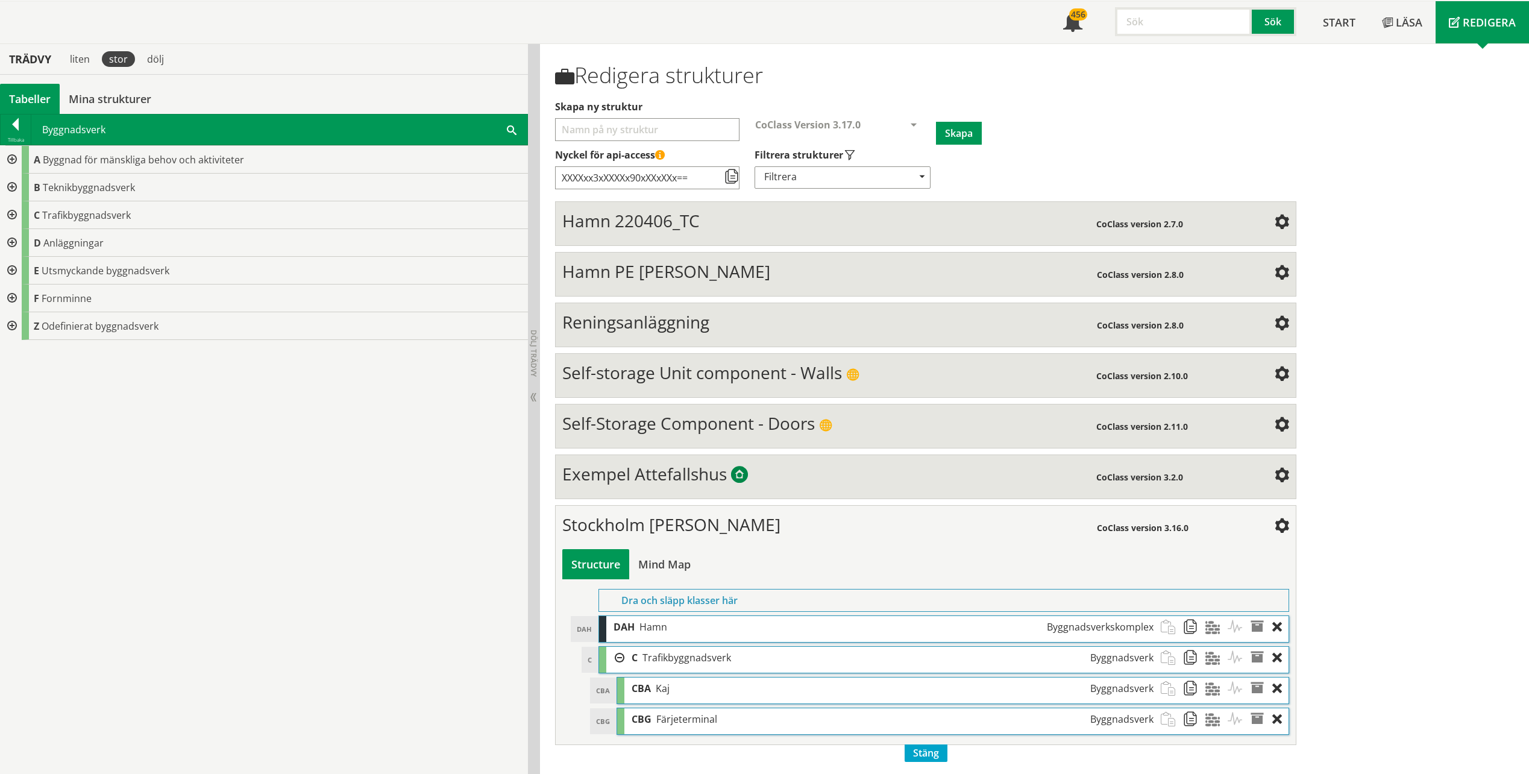
click at [13, 215] on div at bounding box center [11, 215] width 22 height 28
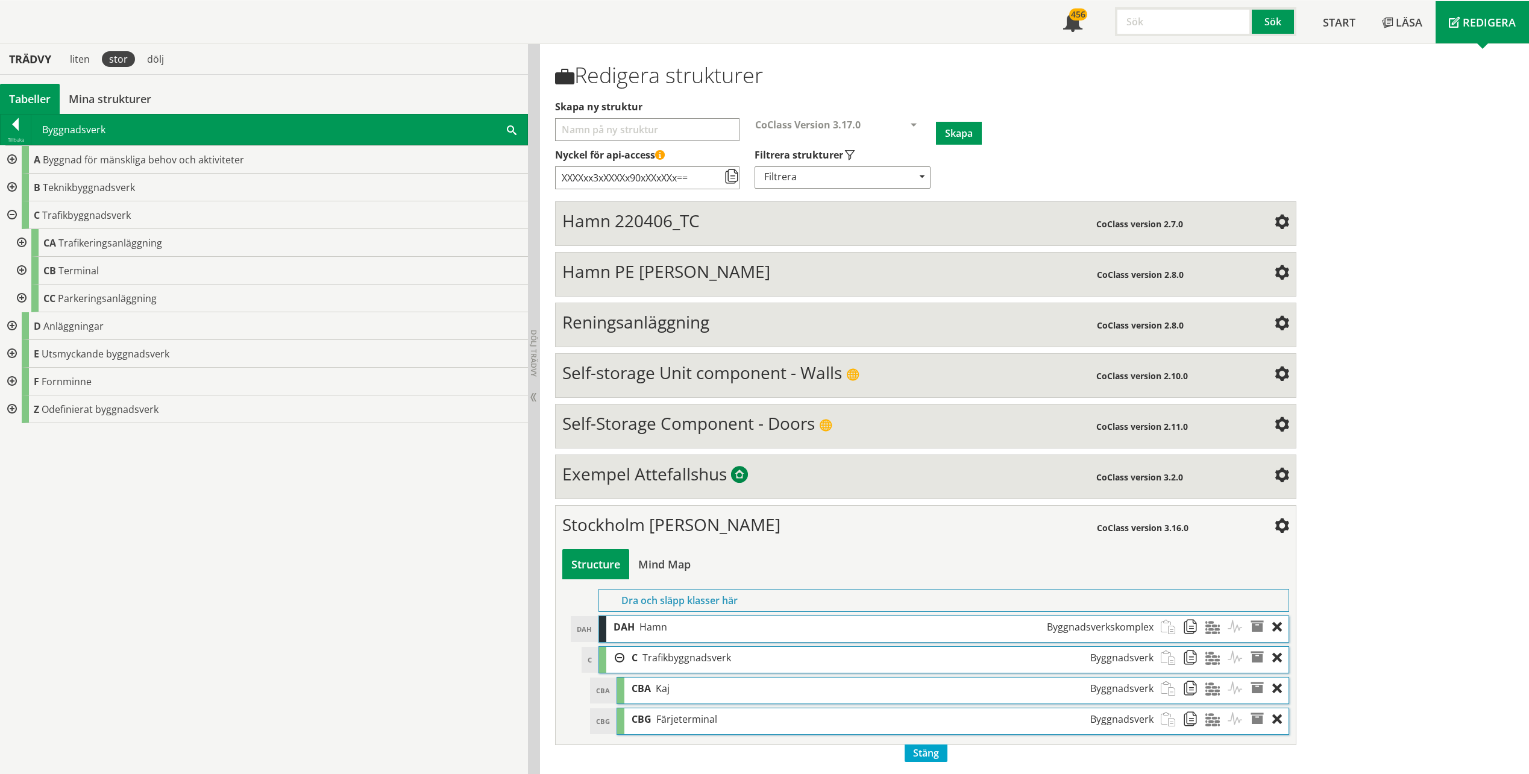
click at [17, 242] on div at bounding box center [21, 243] width 22 height 28
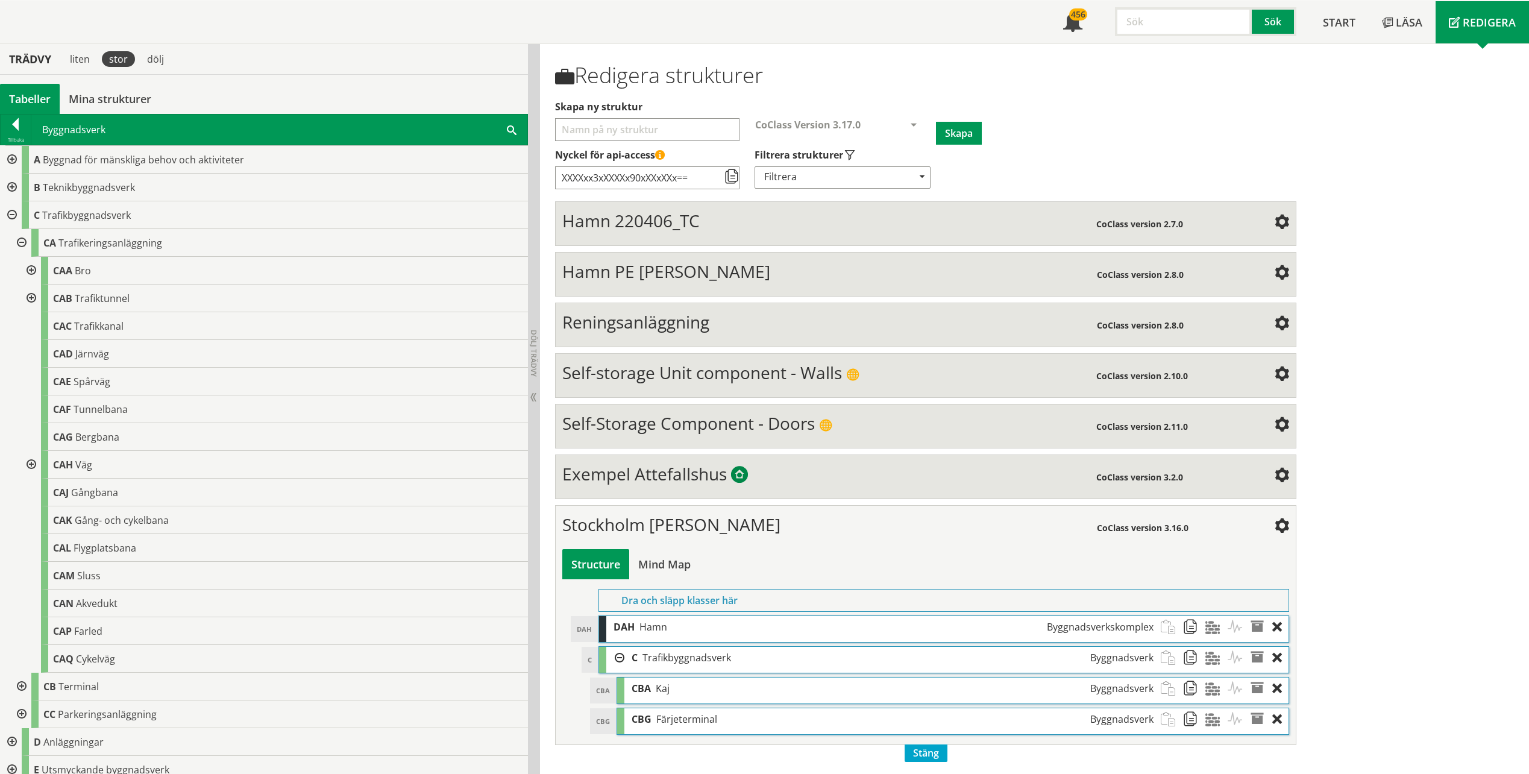
click at [21, 484] on div at bounding box center [21, 687] width 22 height 28
click at [22, 242] on div at bounding box center [21, 243] width 22 height 28
